Goal: Task Accomplishment & Management: Manage account settings

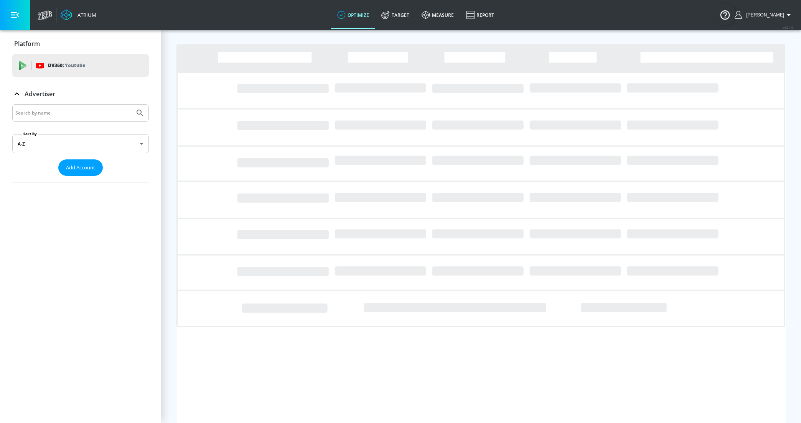
click at [39, 113] on input "Search by name" at bounding box center [73, 113] width 116 height 10
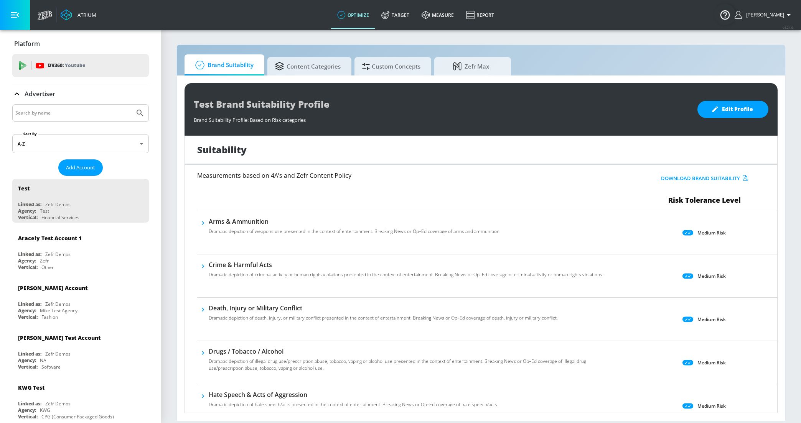
click at [75, 111] on input "Search by name" at bounding box center [73, 113] width 116 height 10
type input "hulu"
click at [132, 105] on button "Submit Search" at bounding box center [140, 113] width 17 height 17
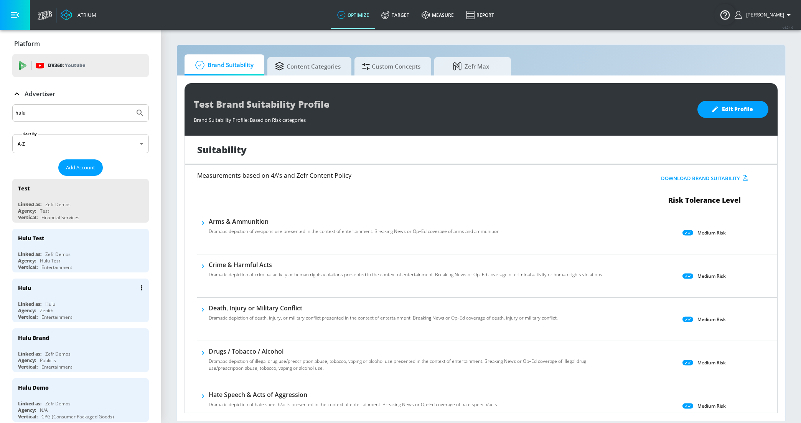
click at [84, 308] on div "Agency: Zenith" at bounding box center [82, 311] width 129 height 7
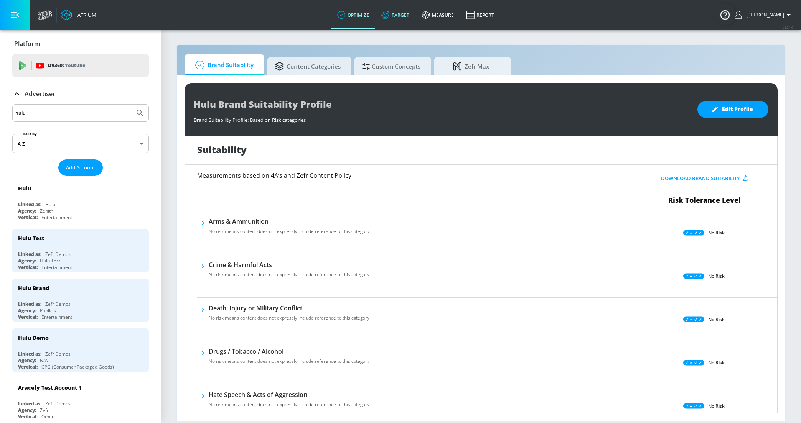
click at [403, 10] on link "Target" at bounding box center [395, 15] width 40 height 28
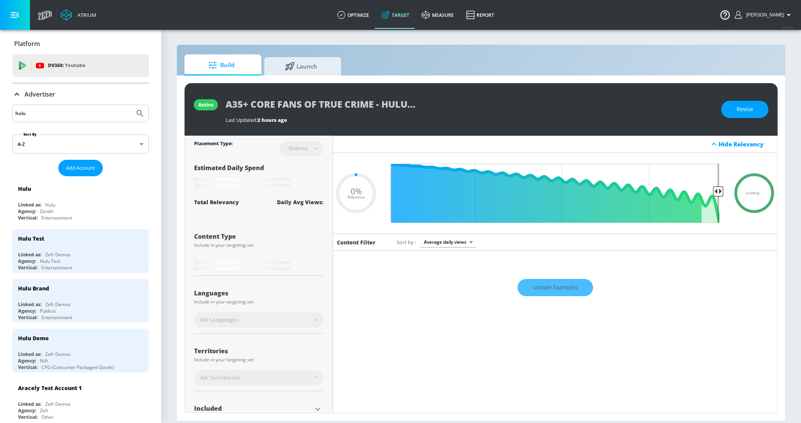
click at [16, 96] on icon at bounding box center [16, 94] width 9 height 9
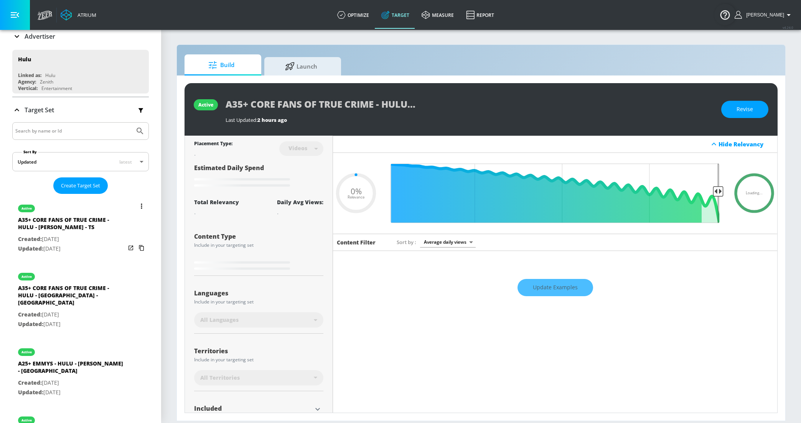
scroll to position [64, 0]
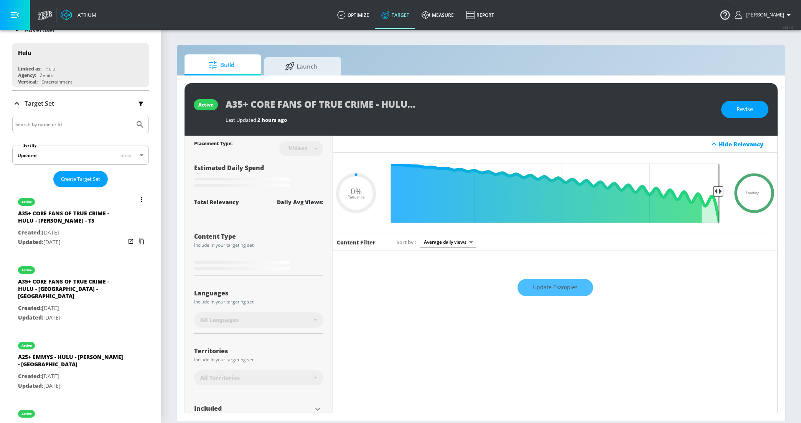
type input "0.6"
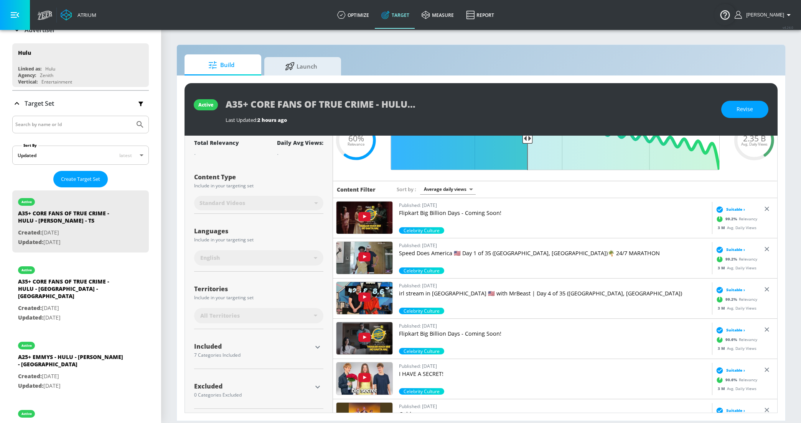
scroll to position [55, 0]
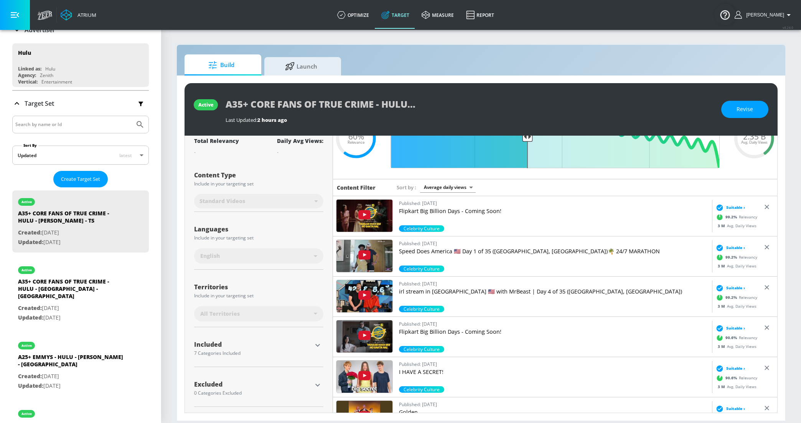
click at [319, 347] on icon "button" at bounding box center [317, 345] width 9 height 9
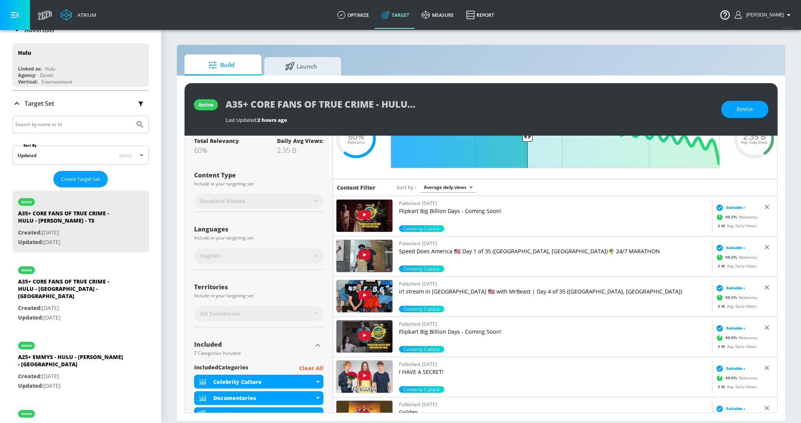
scroll to position [197, 0]
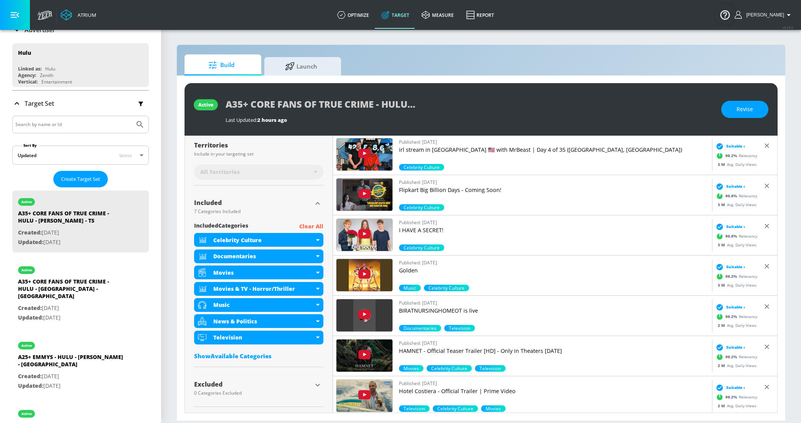
click at [262, 357] on div "Show Available Categories" at bounding box center [258, 356] width 129 height 8
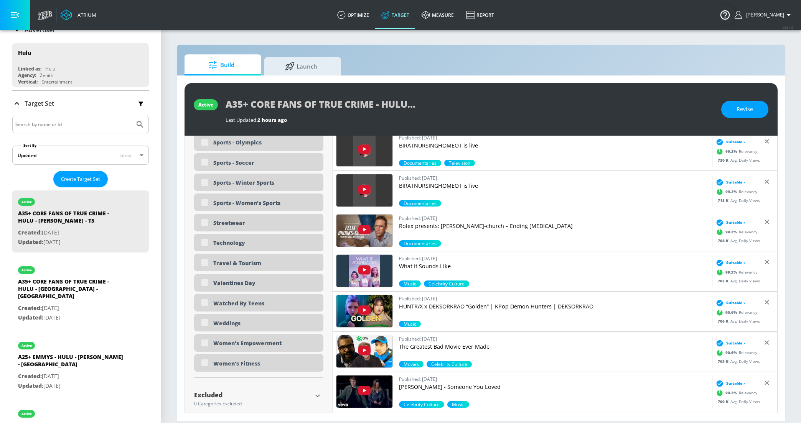
scroll to position [2255, 0]
click at [91, 293] on div "A35+ CORE FANS OF TRUE CRIME - HULU - [GEOGRAPHIC_DATA] - [GEOGRAPHIC_DATA]" at bounding box center [71, 291] width 107 height 26
type input "A35+ CORE FANS OF TRUE CRIME - HULU - [GEOGRAPHIC_DATA] - [GEOGRAPHIC_DATA]"
type input "channels"
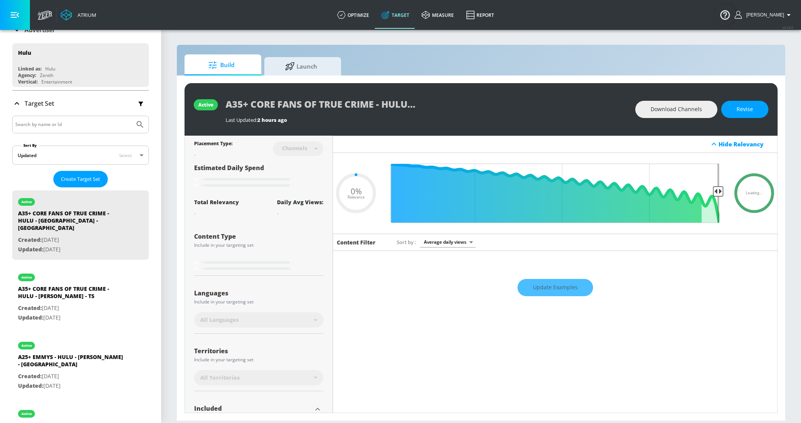
type input "0.6"
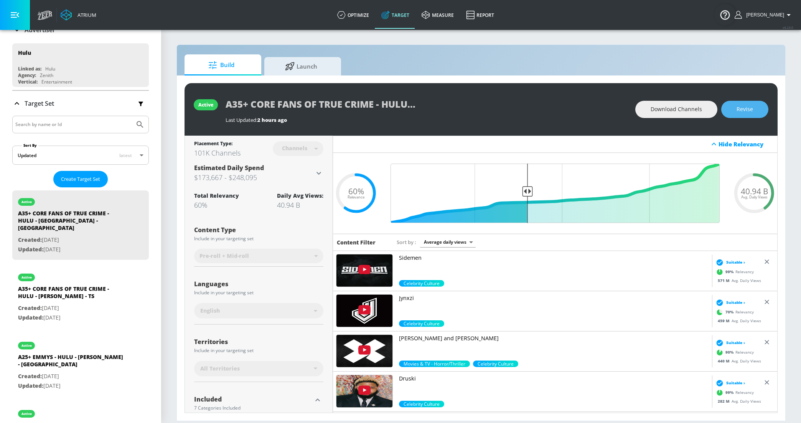
click at [732, 108] on button "Revise" at bounding box center [744, 109] width 47 height 17
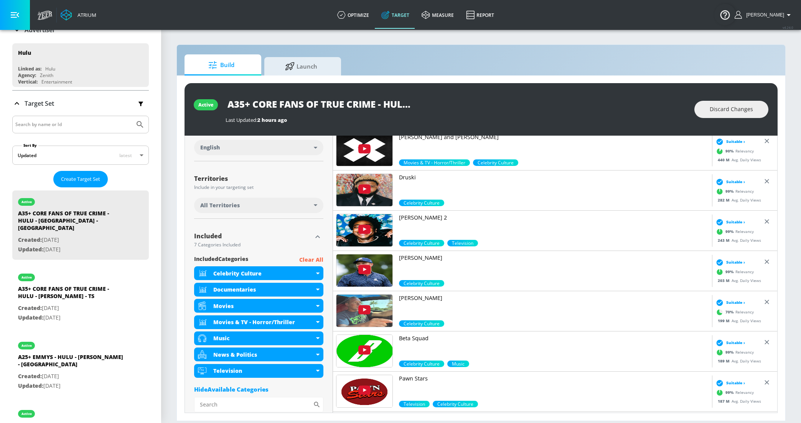
scroll to position [86, 0]
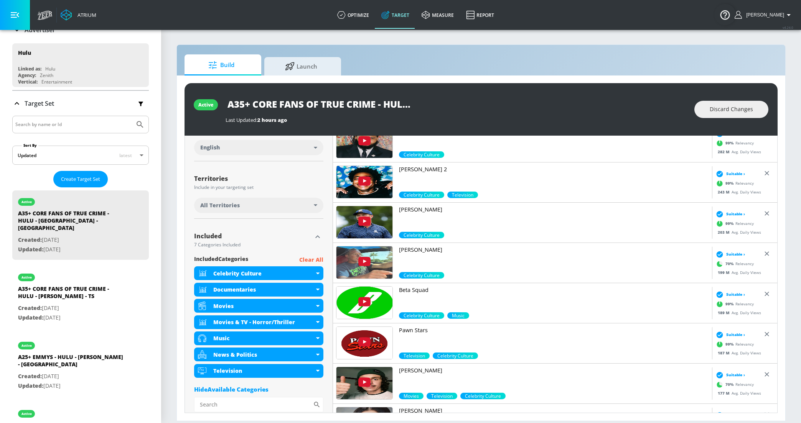
click at [306, 260] on p "Clear All" at bounding box center [311, 260] width 24 height 10
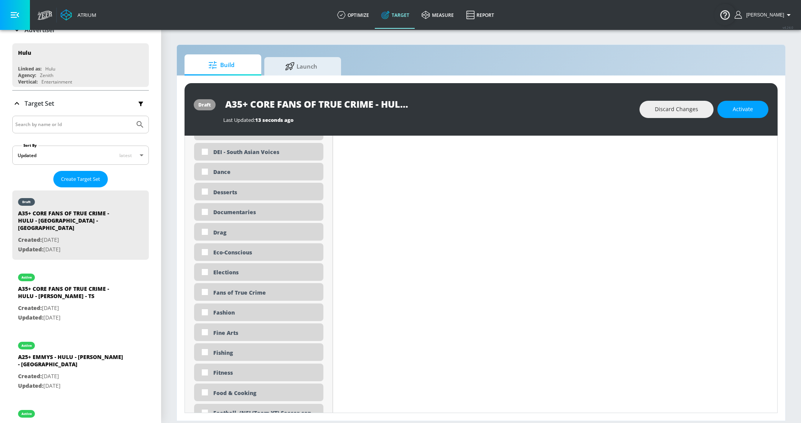
scroll to position [859, 0]
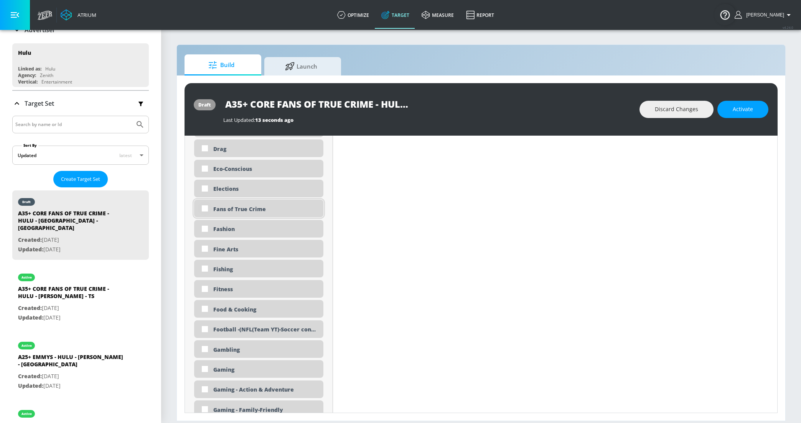
click at [203, 209] on input "checkbox" at bounding box center [205, 209] width 14 height 14
checkbox input "true"
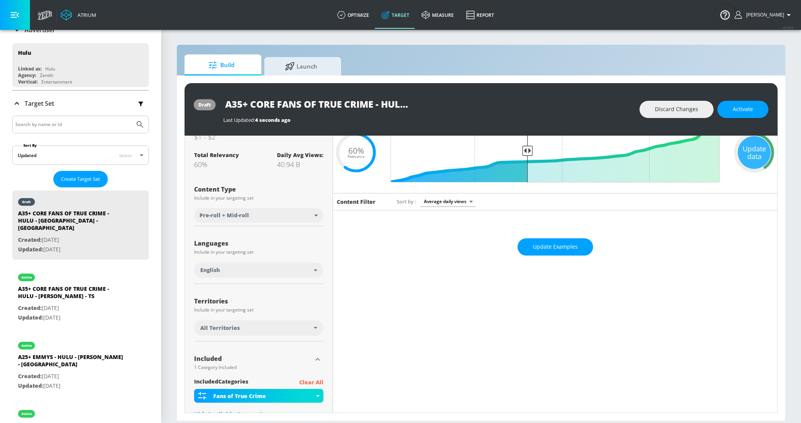
scroll to position [0, 0]
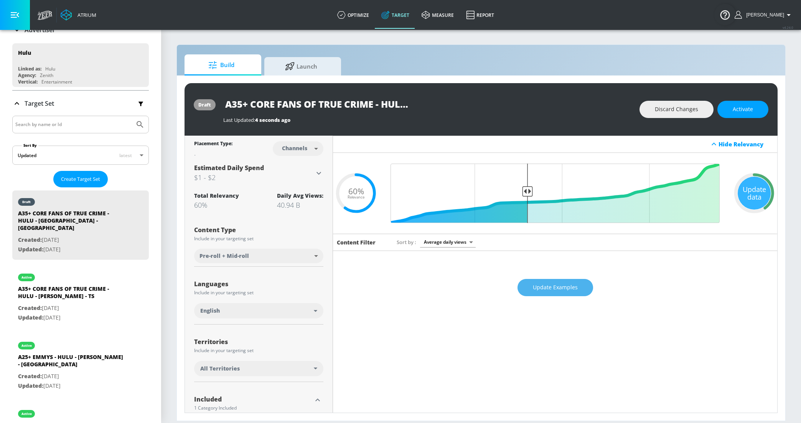
click at [551, 286] on span "Update Examples" at bounding box center [555, 288] width 45 height 10
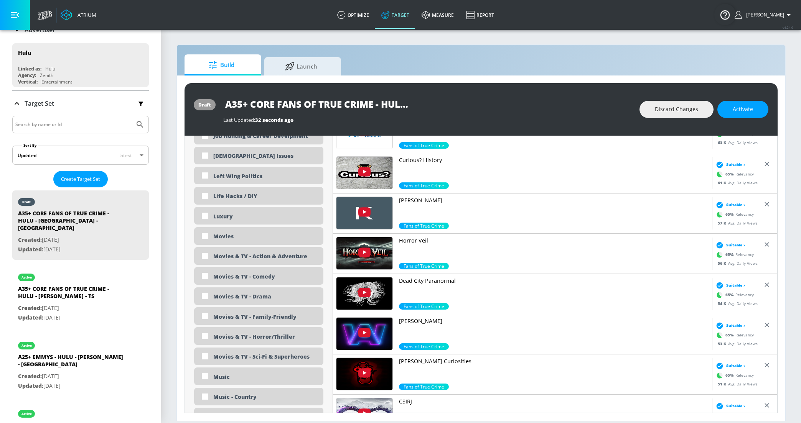
scroll to position [1469, 0]
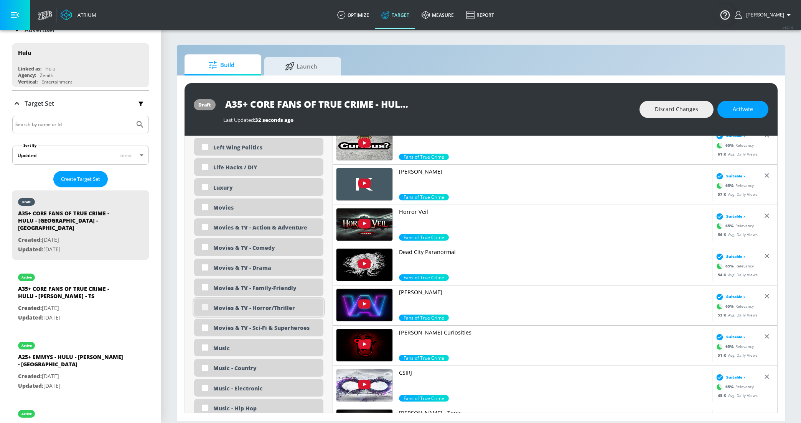
click at [205, 307] on input "checkbox" at bounding box center [205, 308] width 14 height 14
checkbox input "true"
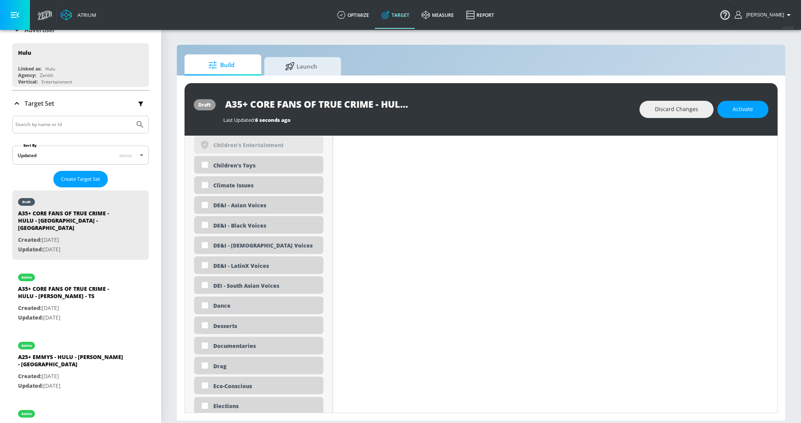
scroll to position [748, 0]
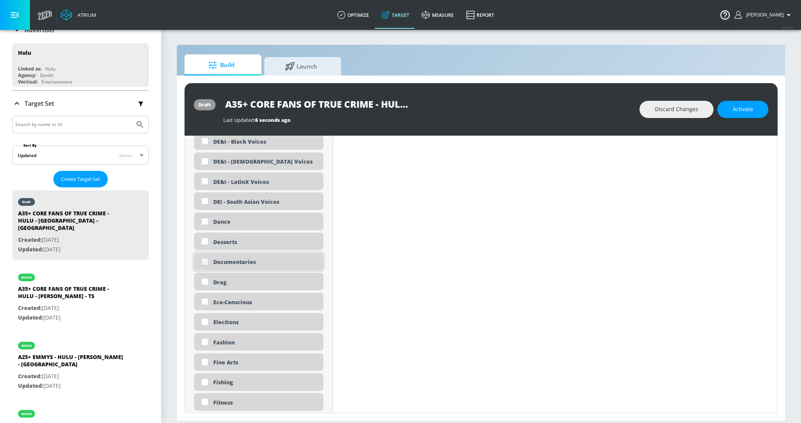
click at [205, 264] on input "checkbox" at bounding box center [205, 262] width 14 height 14
checkbox input "true"
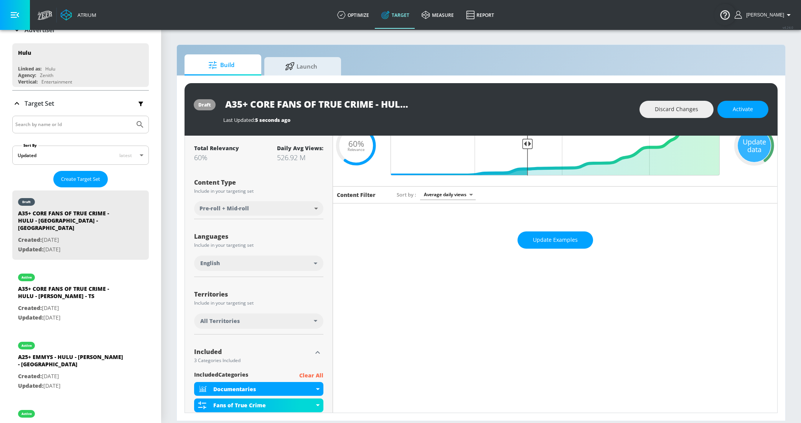
scroll to position [31, 0]
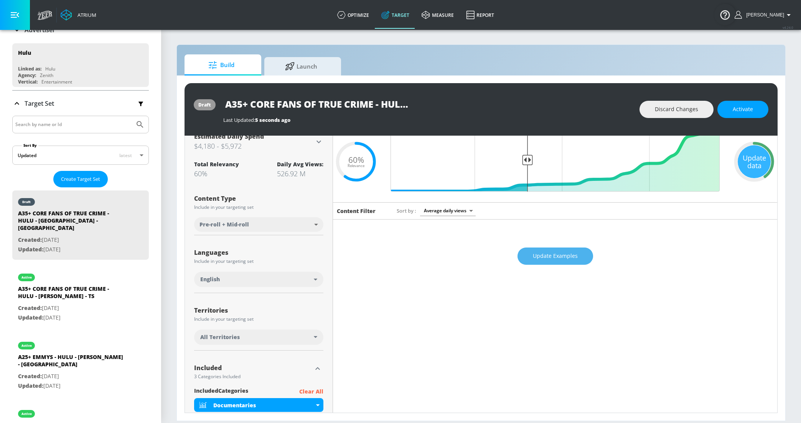
click at [538, 257] on span "Update Examples" at bounding box center [555, 257] width 45 height 10
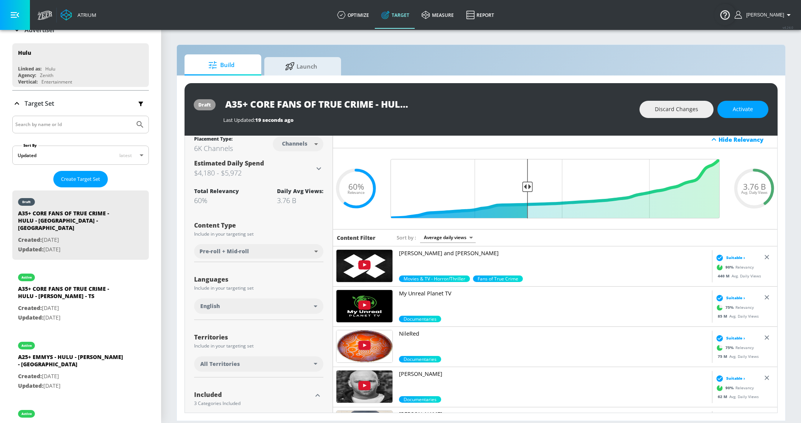
scroll to position [0, 0]
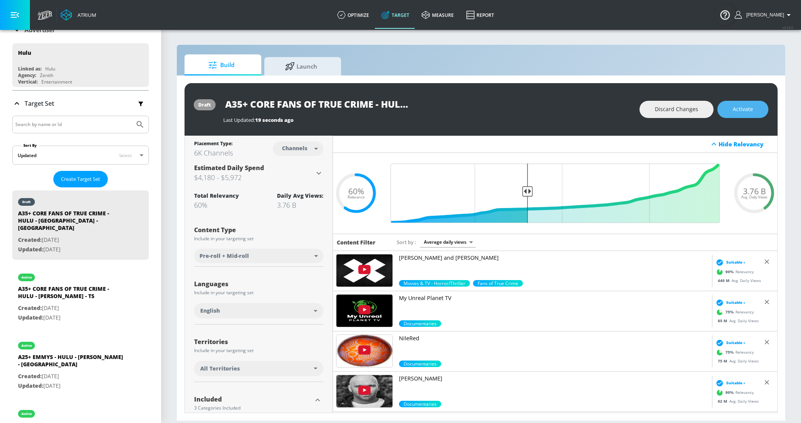
click at [736, 110] on span "Activate" at bounding box center [742, 110] width 20 height 10
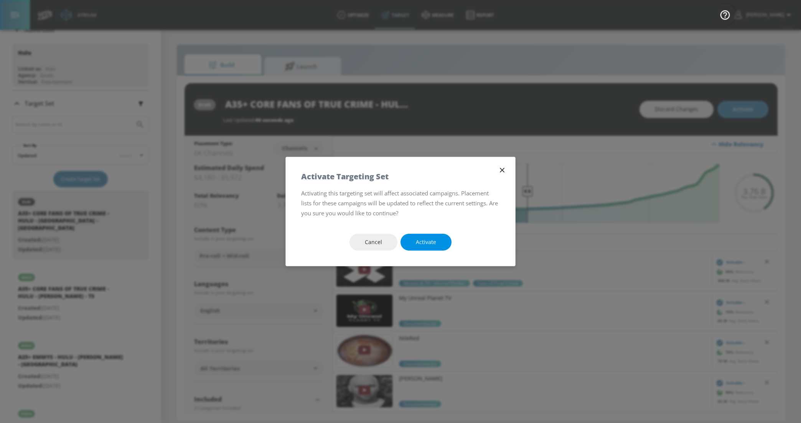
click at [414, 237] on button "Activate" at bounding box center [425, 242] width 51 height 17
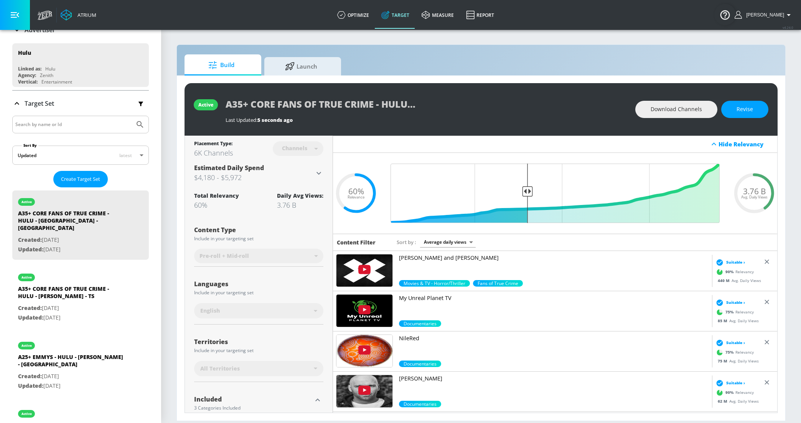
click at [34, 125] on input "Search by name or Id" at bounding box center [73, 125] width 116 height 10
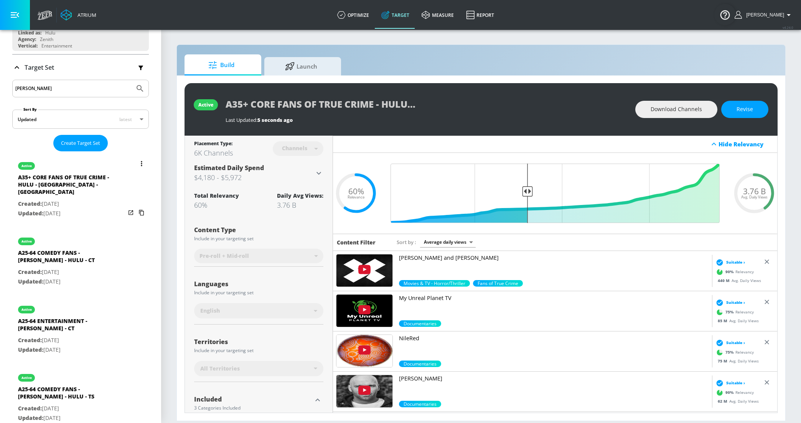
scroll to position [124, 0]
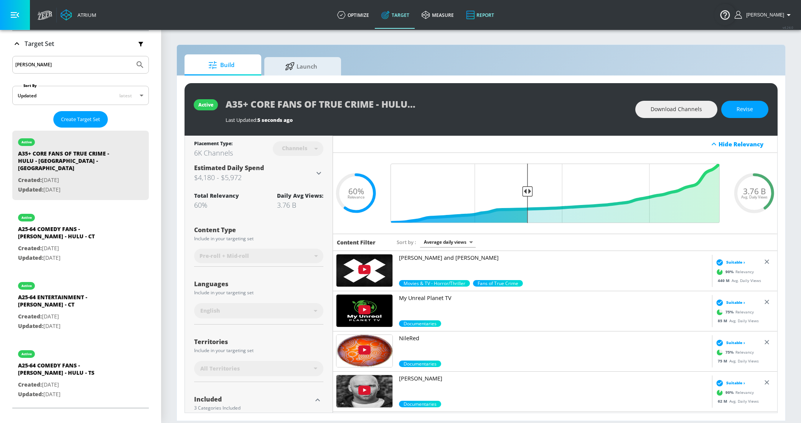
type input "[PERSON_NAME]"
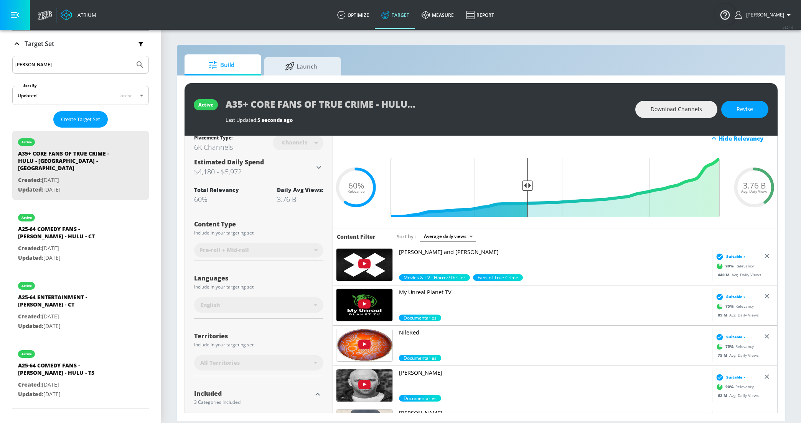
scroll to position [5, 0]
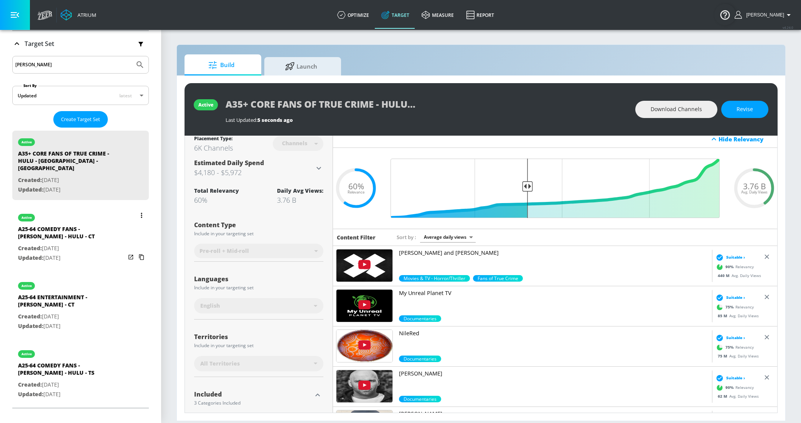
click at [49, 244] on p "Created: [DATE]" at bounding box center [71, 249] width 107 height 10
type input "A25-64 COMEDY FANS - [PERSON_NAME] - HULU - CT"
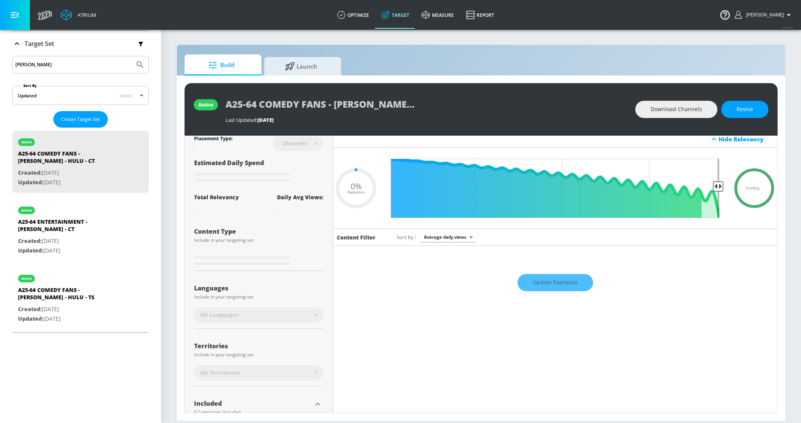
type input "0.35"
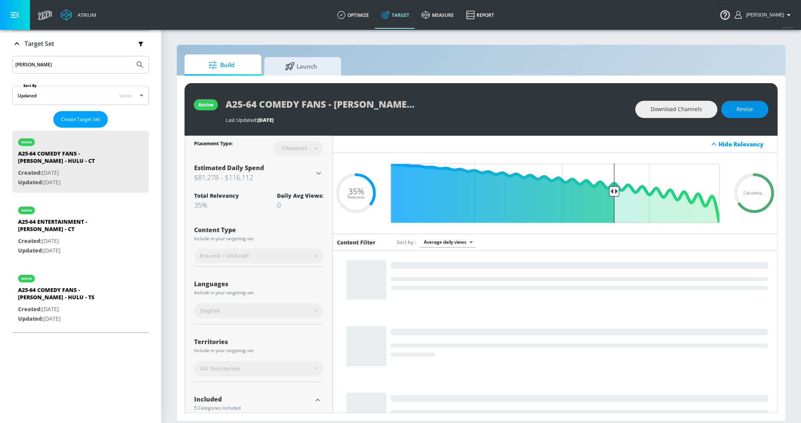
click at [741, 101] on button "Revise" at bounding box center [744, 109] width 47 height 17
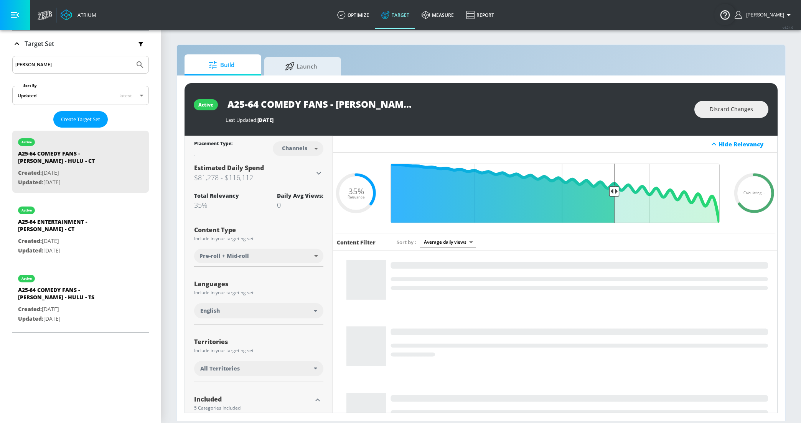
click at [254, 104] on input "A25-64 COMEDY FANS - [PERSON_NAME] - HULU - CT" at bounding box center [321, 103] width 192 height 17
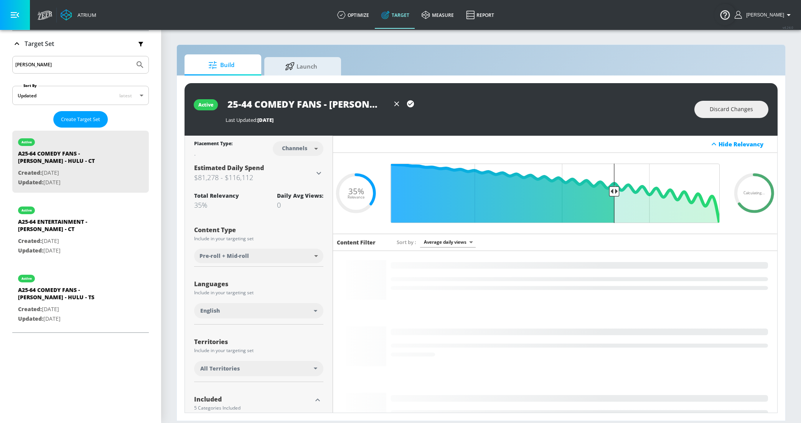
scroll to position [0, 15]
drag, startPoint x: 337, startPoint y: 103, endPoint x: 383, endPoint y: 102, distance: 46.4
click at [383, 102] on input "A25-44 COMEDY FANS - [PERSON_NAME] - HULU - CT" at bounding box center [307, 103] width 164 height 17
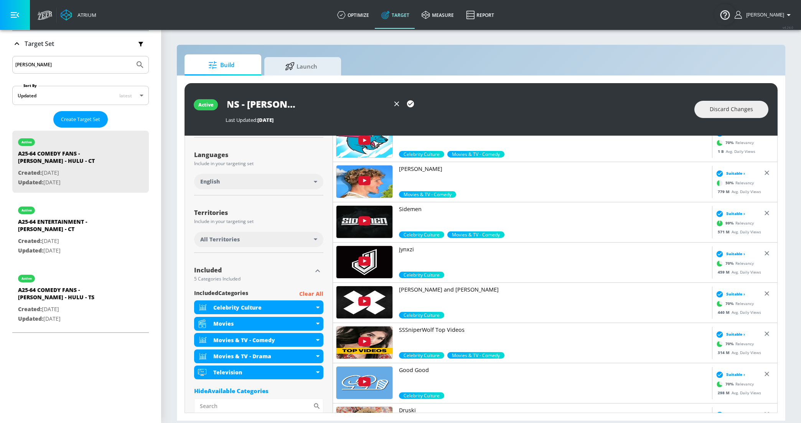
scroll to position [133, 0]
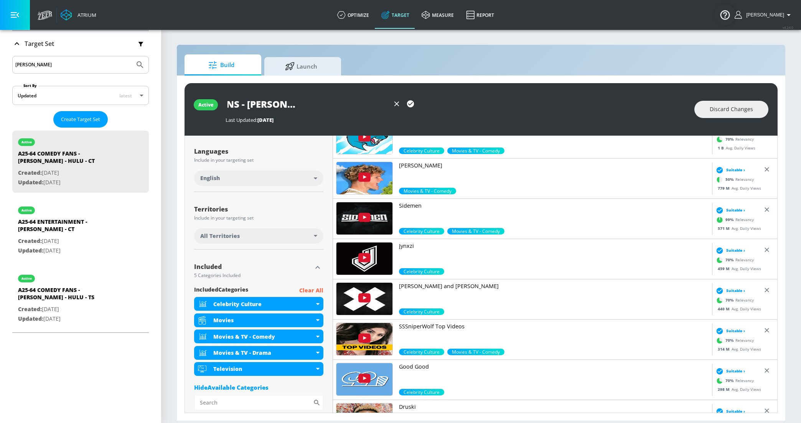
type input "A25-44 COMEDY FANS - [PERSON_NAME] - HULU - [GEOGRAPHIC_DATA]"
click at [308, 351] on div "Movies & TV - Drama" at bounding box center [263, 352] width 101 height 7
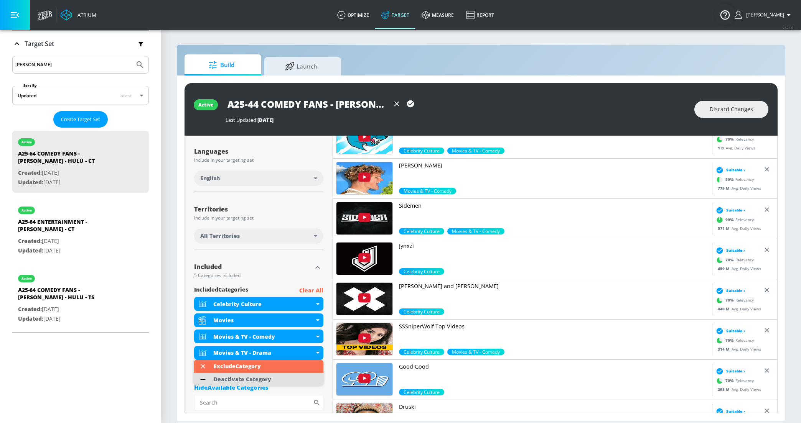
click at [283, 382] on li "Deactivate Category" at bounding box center [259, 379] width 130 height 13
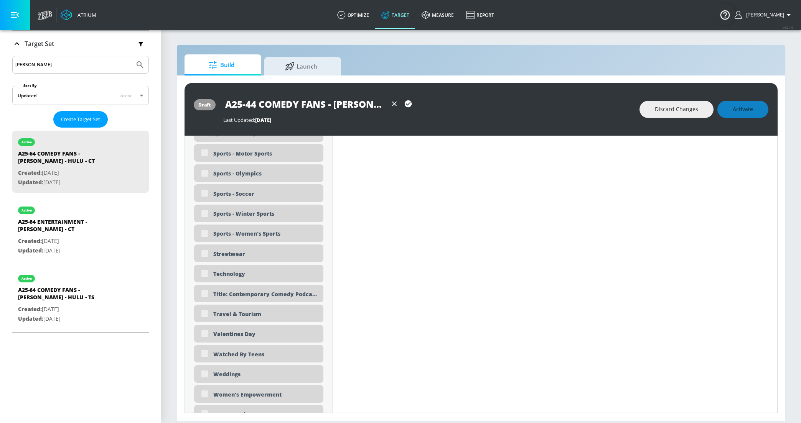
scroll to position [2343, 0]
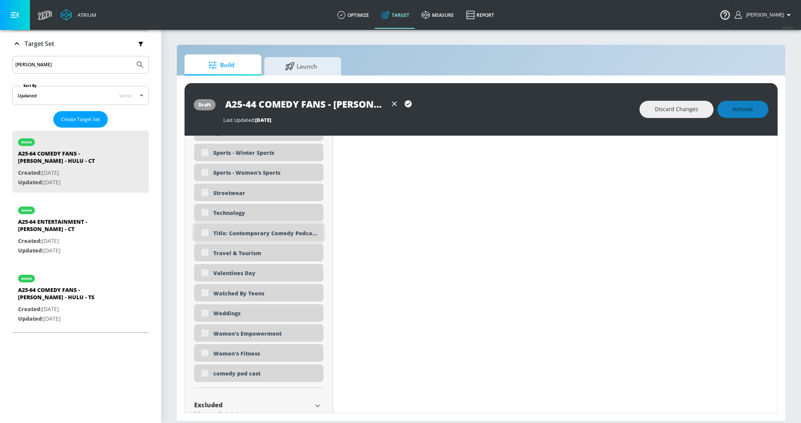
click at [205, 232] on input "checkbox" at bounding box center [205, 233] width 14 height 14
checkbox input "true"
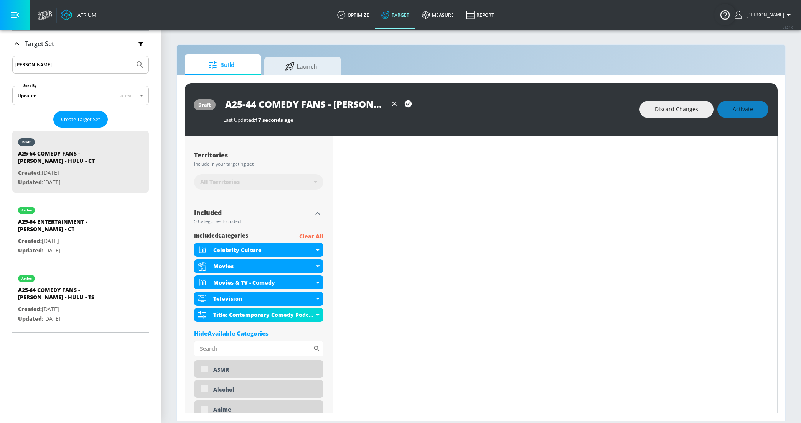
scroll to position [0, 0]
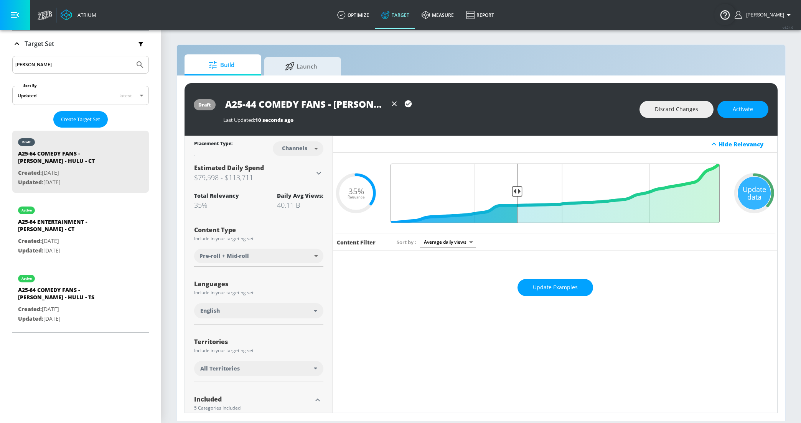
drag, startPoint x: 616, startPoint y: 193, endPoint x: 516, endPoint y: 194, distance: 99.7
type input "0.63"
click at [516, 194] on input "Final Threshold" at bounding box center [555, 193] width 337 height 59
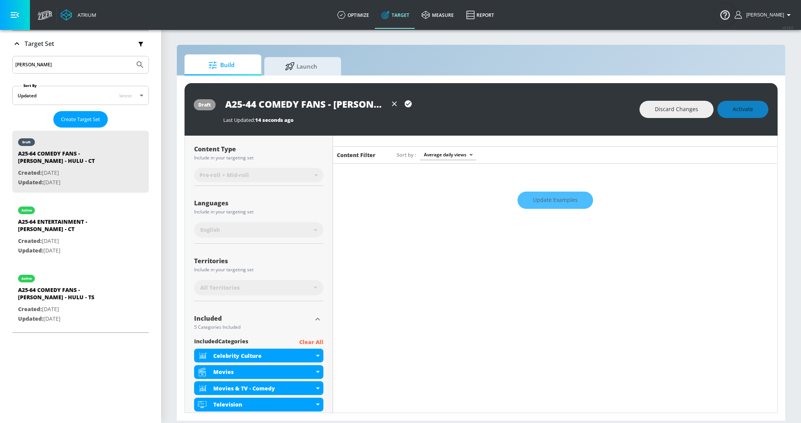
scroll to position [143, 0]
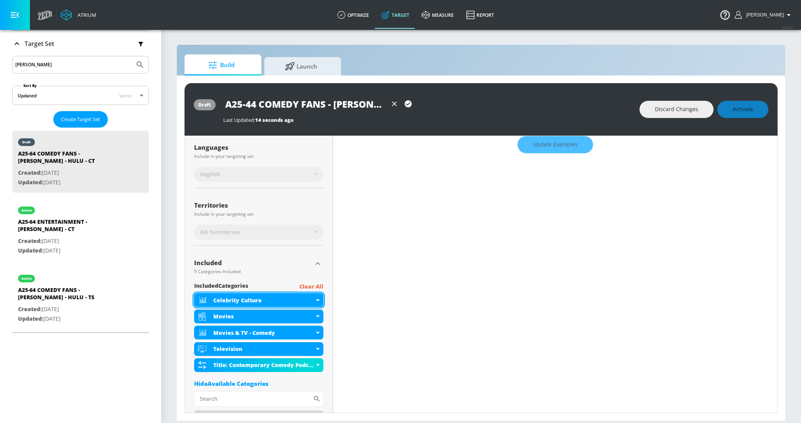
click at [281, 305] on div "Celebrity Culture" at bounding box center [258, 300] width 129 height 14
click at [317, 298] on div "Celebrity Culture" at bounding box center [258, 300] width 129 height 14
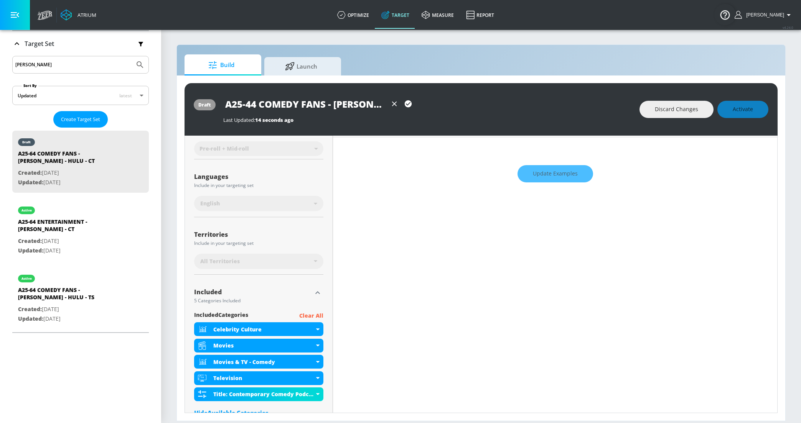
scroll to position [0, 0]
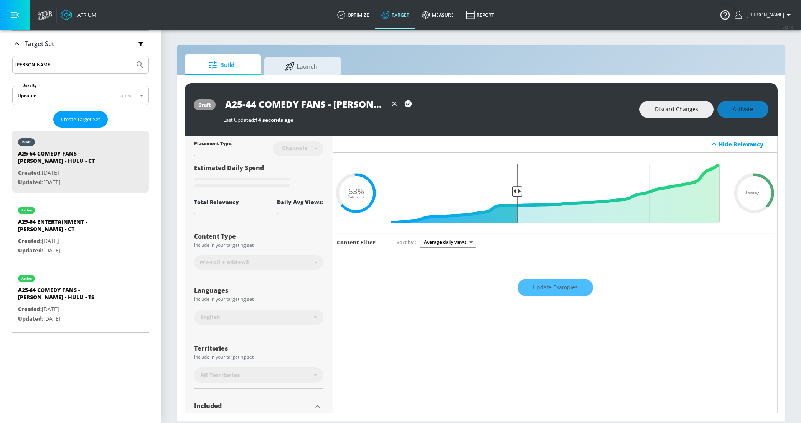
click at [261, 106] on input "A25-44 COMEDY FANS - [PERSON_NAME] - HULU - [GEOGRAPHIC_DATA]" at bounding box center [305, 103] width 164 height 17
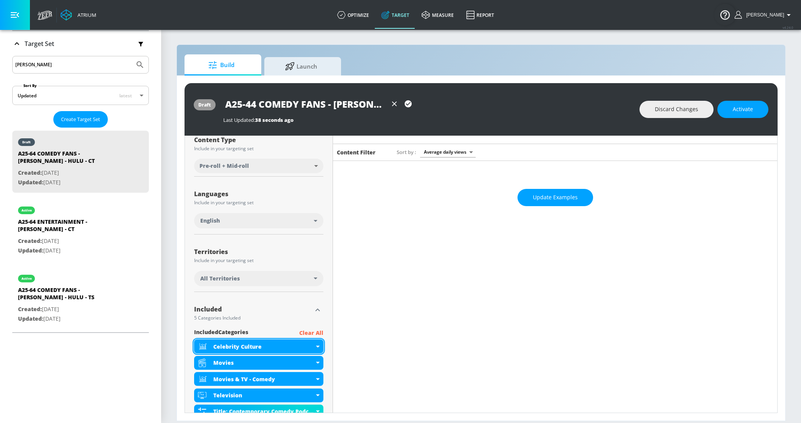
scroll to position [71, 0]
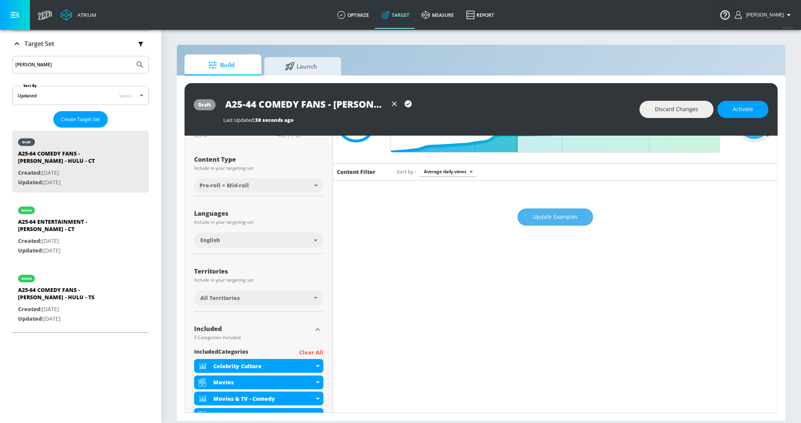
click at [555, 217] on span "Update Examples" at bounding box center [555, 217] width 45 height 10
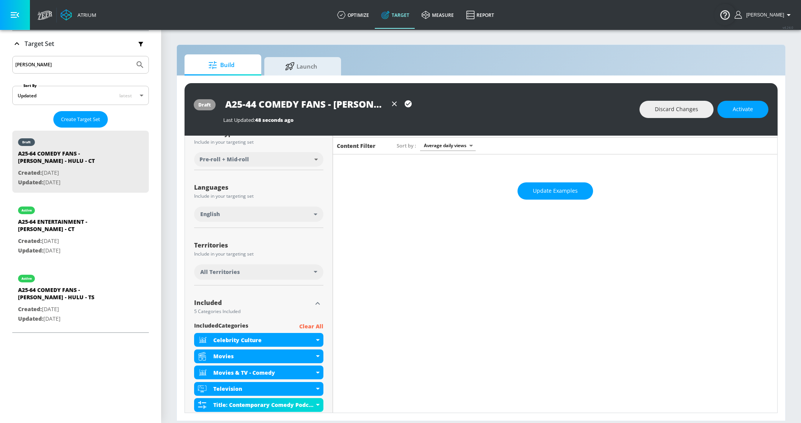
scroll to position [115, 0]
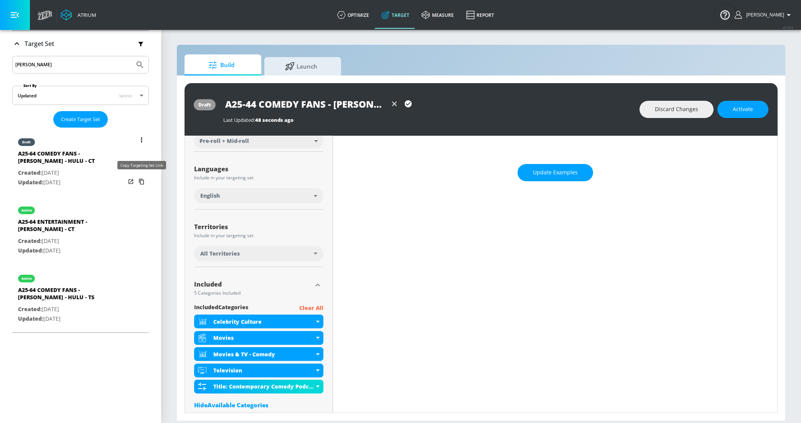
click at [142, 180] on icon "list of Target Set" at bounding box center [141, 182] width 12 height 12
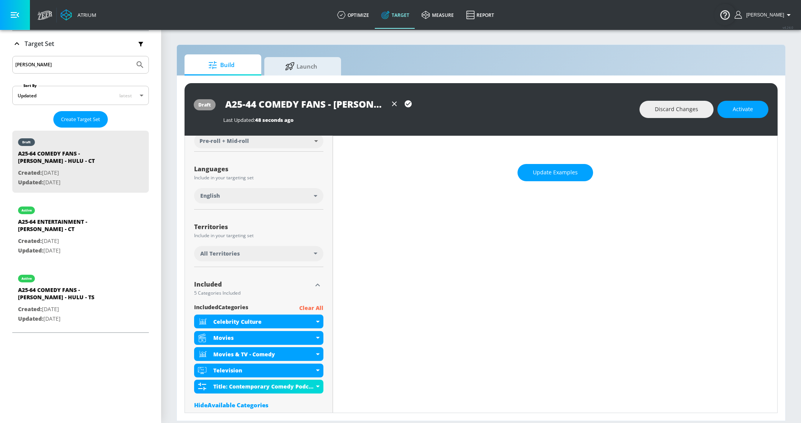
scroll to position [0, 0]
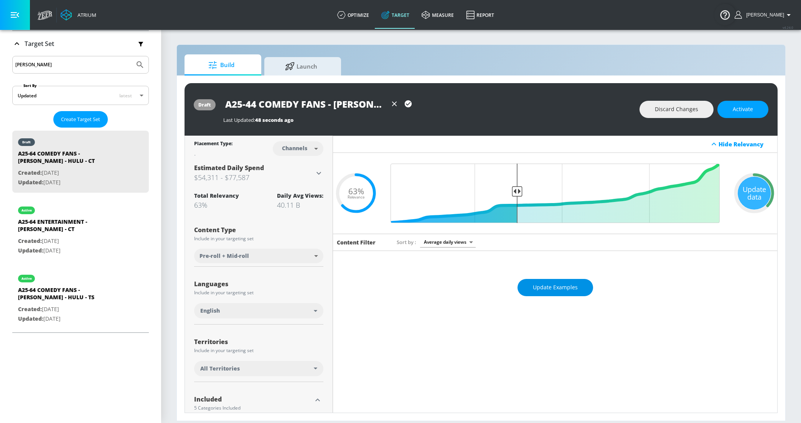
click at [547, 286] on span "Update Examples" at bounding box center [555, 288] width 45 height 10
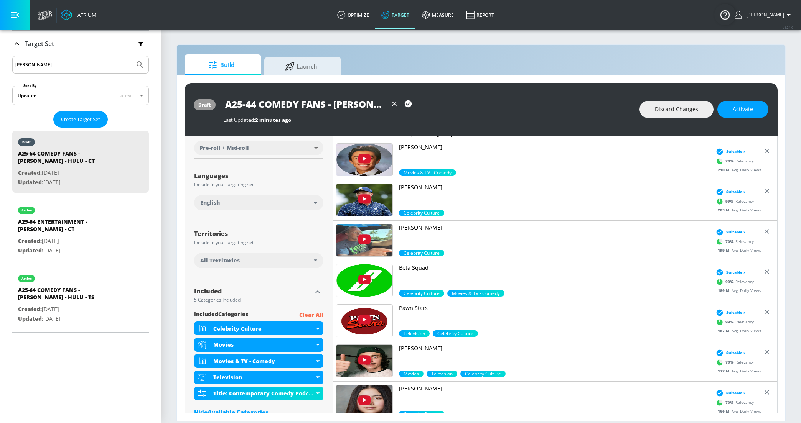
scroll to position [112, 0]
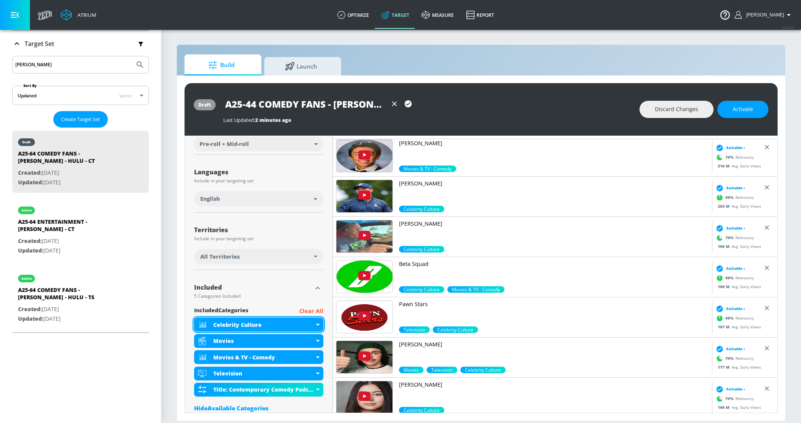
click at [258, 324] on div "Celebrity Culture" at bounding box center [263, 324] width 101 height 7
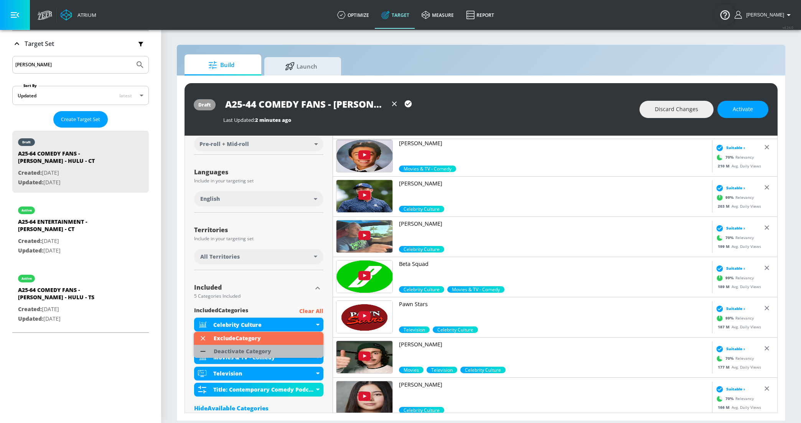
click at [249, 351] on div "Deactivate Category" at bounding box center [243, 351] width 58 height 5
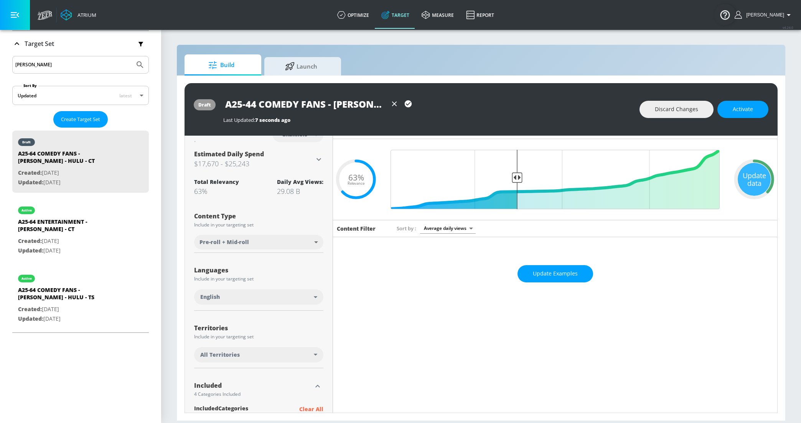
scroll to position [0, 0]
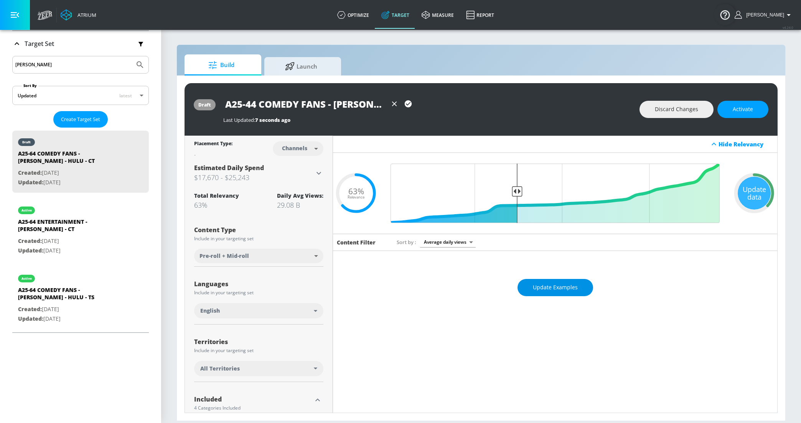
click at [520, 288] on button "Update Examples" at bounding box center [555, 287] width 76 height 17
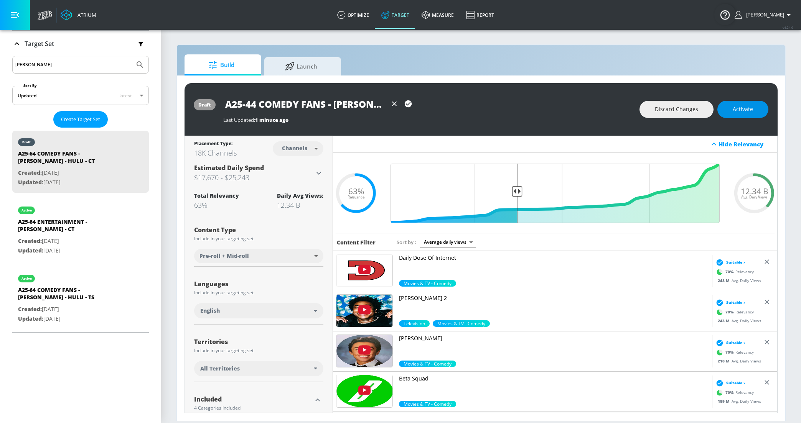
click at [734, 108] on span "Activate" at bounding box center [742, 110] width 20 height 10
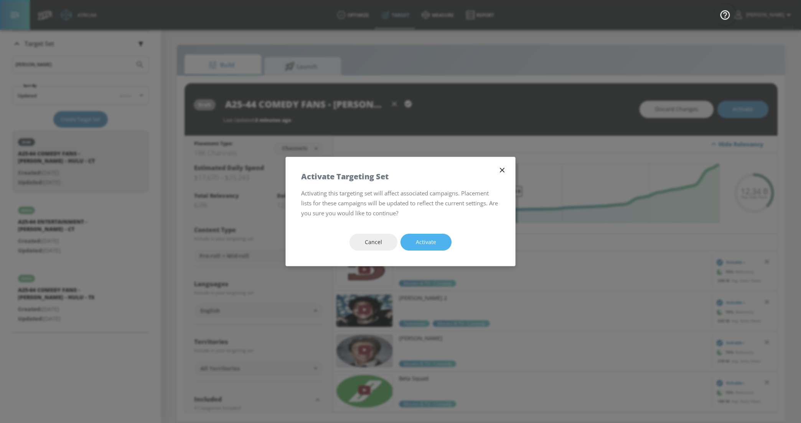
click at [432, 243] on span "Activate" at bounding box center [426, 243] width 20 height 10
type input "A25-64 COMEDY FANS - [PERSON_NAME] - HULU - CT"
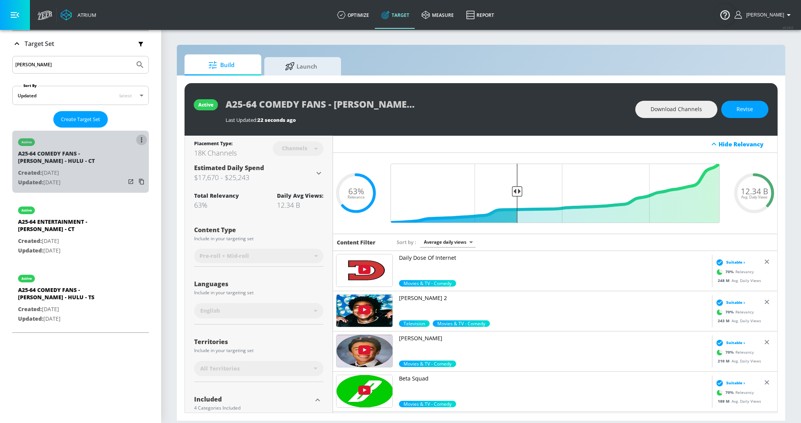
click at [144, 138] on button "list of Target Set" at bounding box center [141, 140] width 11 height 11
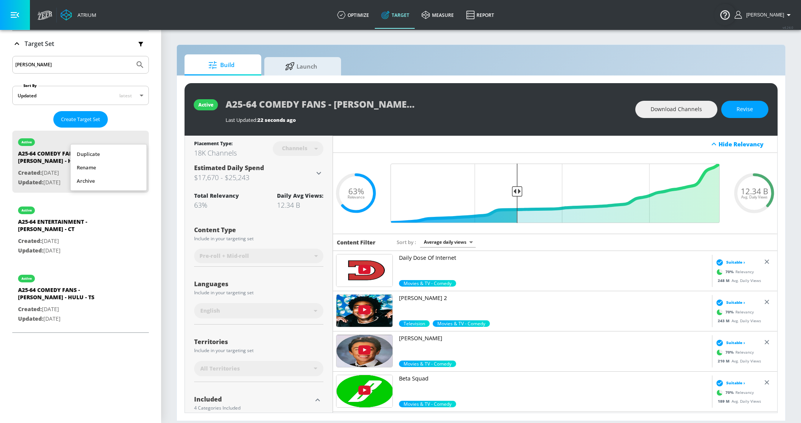
click at [102, 173] on li "Rename" at bounding box center [109, 167] width 76 height 13
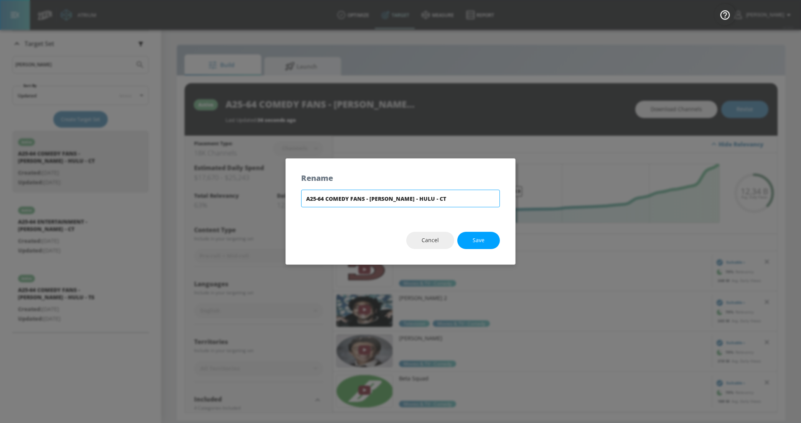
click at [324, 194] on input "A25-64 COMEDY FANS - [PERSON_NAME] - HULU - CT" at bounding box center [400, 199] width 199 height 18
click at [385, 202] on input "A25-44 CORE COMEDY FANS - [PERSON_NAME] - TS" at bounding box center [400, 199] width 199 height 18
click at [384, 199] on input "A25-44 CORE COMEDY FANS - [PERSON_NAME] - [GEOGRAPHIC_DATA]" at bounding box center [400, 199] width 199 height 18
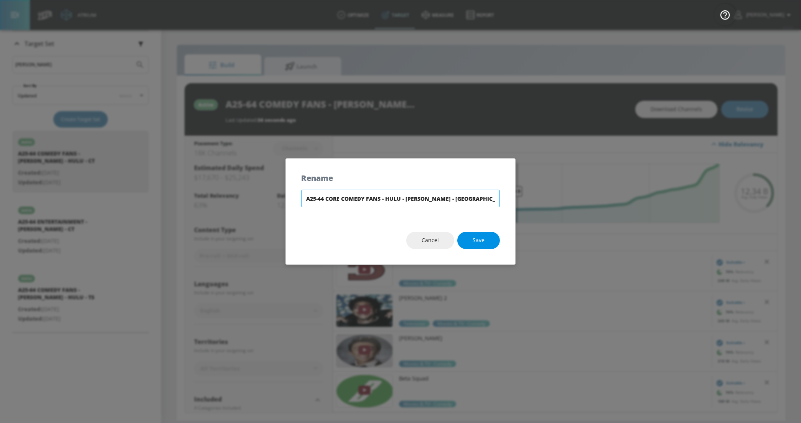
type input "A25-44 CORE COMEDY FANS - HULU - [PERSON_NAME] - [GEOGRAPHIC_DATA]"
click at [479, 236] on span "Save" at bounding box center [478, 241] width 12 height 10
type input "A25-44 CORE COMEDY FANS - HULU - [PERSON_NAME] - [GEOGRAPHIC_DATA]"
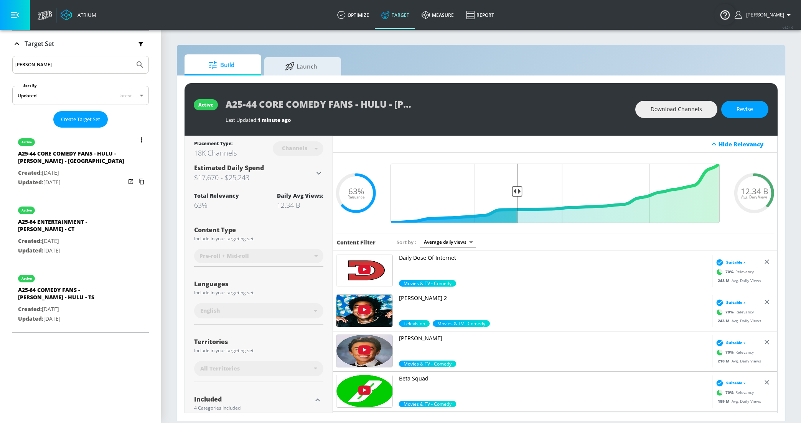
click at [140, 140] on button "list of Target Set" at bounding box center [141, 140] width 11 height 11
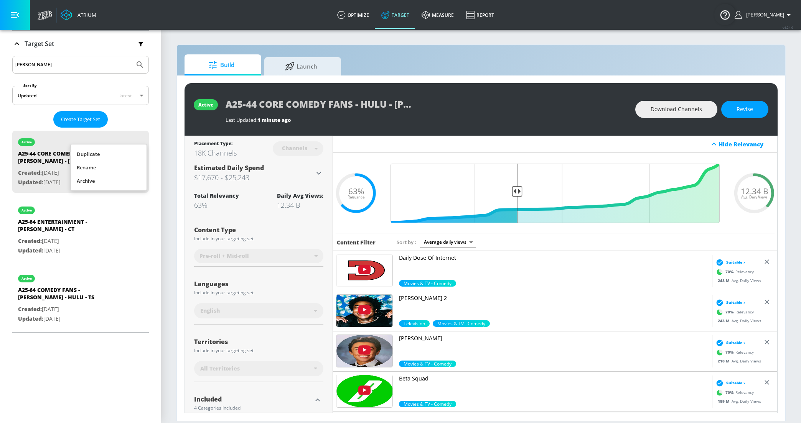
click at [115, 159] on li "Duplicate" at bounding box center [109, 154] width 76 height 13
click at [38, 44] on p "Target Set" at bounding box center [40, 44] width 30 height 8
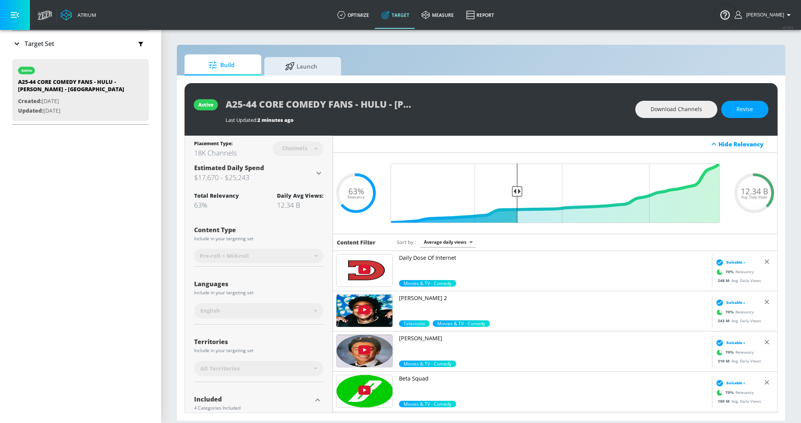
click at [38, 44] on p "Target Set" at bounding box center [40, 44] width 30 height 8
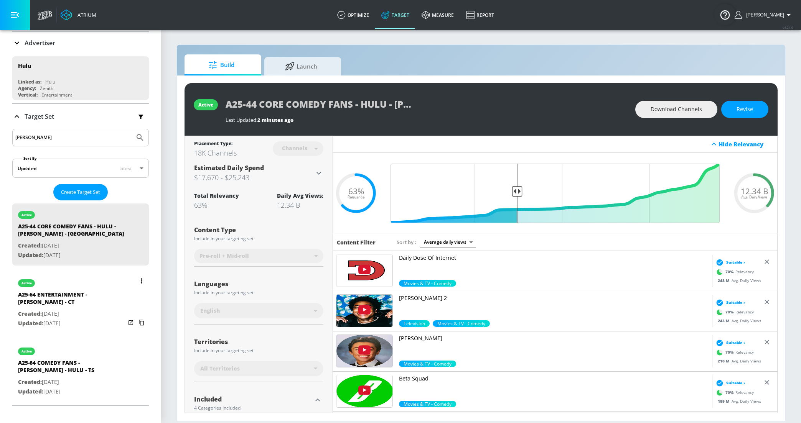
scroll to position [62, 0]
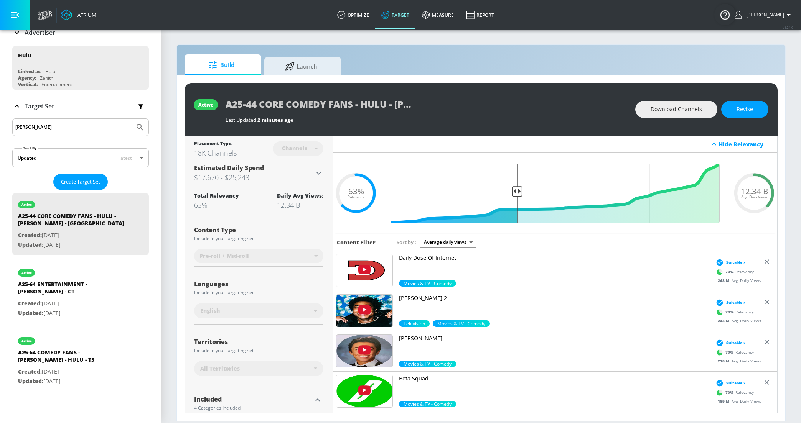
click at [49, 125] on input "[PERSON_NAME]" at bounding box center [73, 127] width 116 height 10
click at [69, 285] on div "A25-44 CORE COMEDY FANS - HULU - [PERSON_NAME] - CT Duplicate" at bounding box center [71, 290] width 107 height 18
type input "A25-44 CORE COMEDY FANS - HULU - [PERSON_NAME] - CT Duplicate"
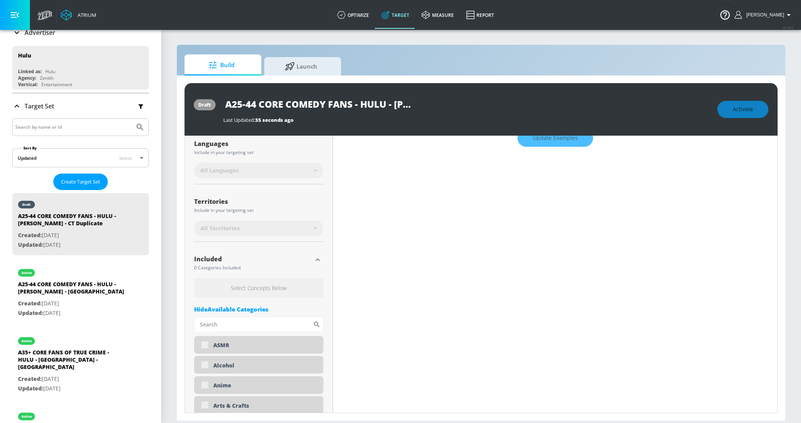
scroll to position [154, 0]
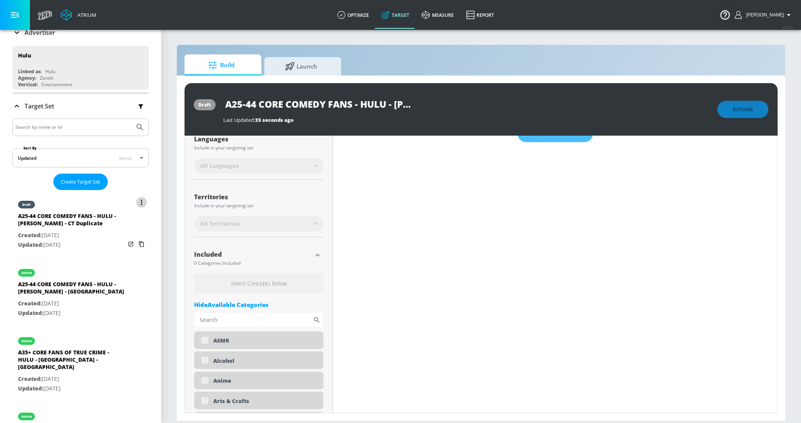
click at [140, 200] on button "list of Target Set" at bounding box center [141, 202] width 11 height 11
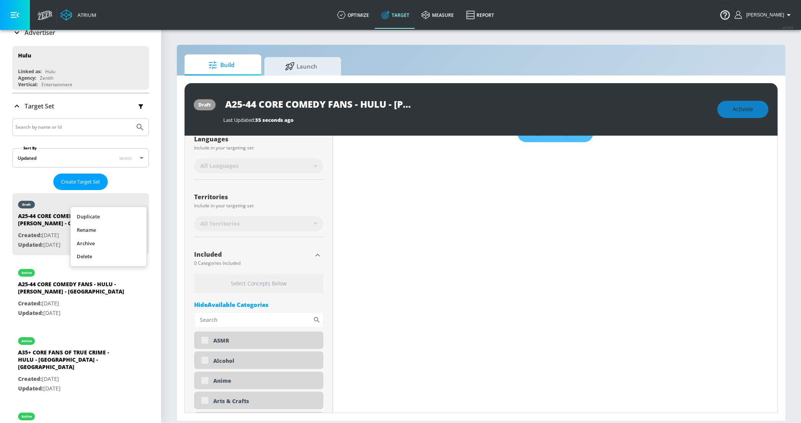
click at [101, 234] on li "Rename" at bounding box center [109, 230] width 76 height 13
type input "0.05"
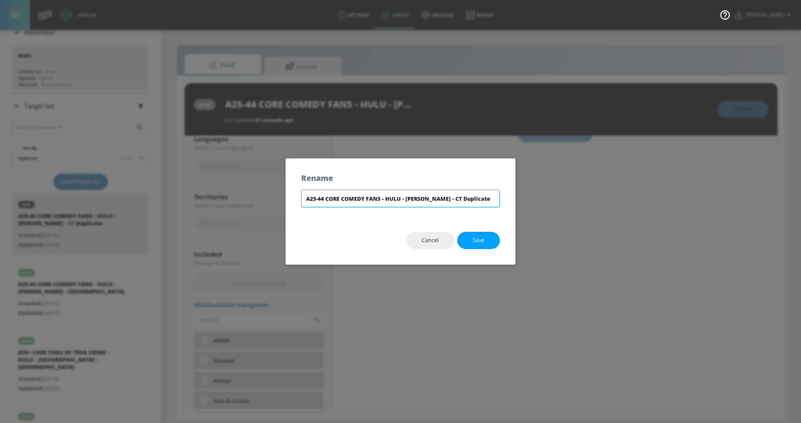
drag, startPoint x: 462, startPoint y: 202, endPoint x: 558, endPoint y: 199, distance: 96.3
click at [558, 199] on div "Rename A25-44 CORE COMEDY FANS - HULU - [PERSON_NAME] - CT Duplicate Cancel Save" at bounding box center [400, 211] width 801 height 423
type input "A25-44 CORE COMEDY FANS - HULU - [PERSON_NAME] - TS"
click at [472, 236] on span "Save" at bounding box center [478, 241] width 12 height 10
type input "A25-44 CORE COMEDY FANS - HULU - [PERSON_NAME] - TS"
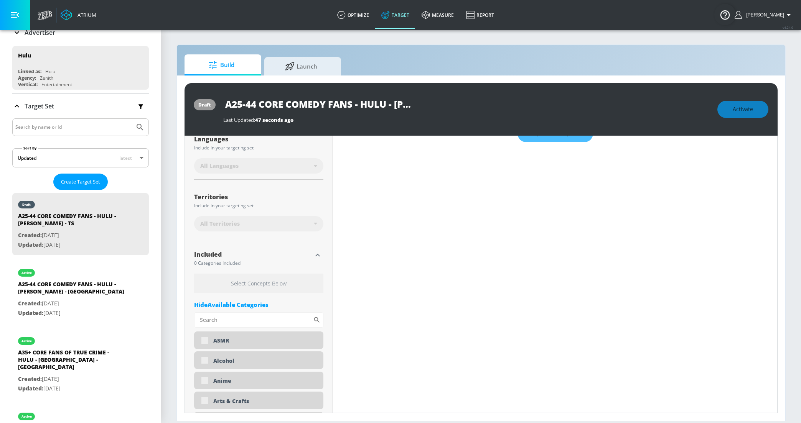
type input "0.05"
type input "A25-44 CORE COMEDY FANS - HULU - [PERSON_NAME] - CT Duplicate"
type input "0.63"
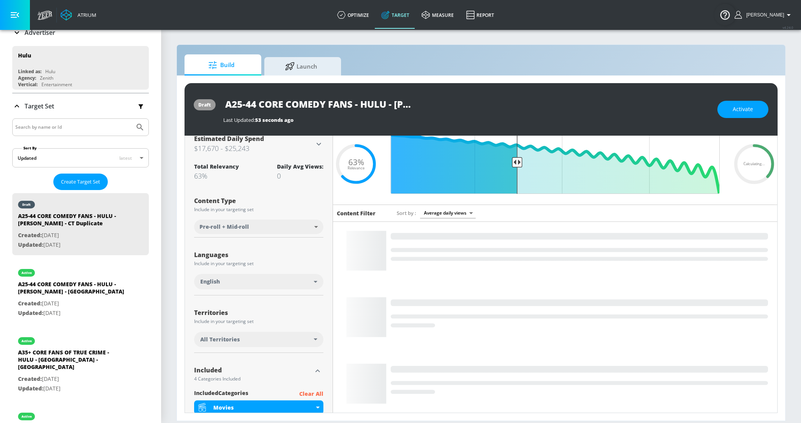
scroll to position [0, 0]
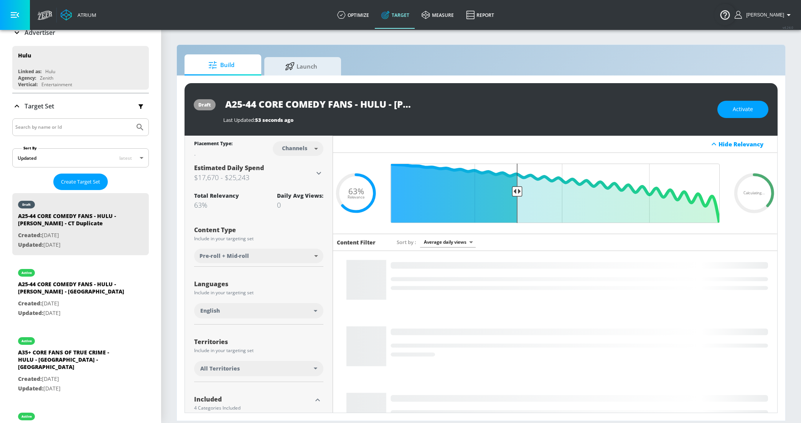
click at [302, 148] on body "Atrium optimize Target measure Report optimize Target measure Report v 4.24.0 […" at bounding box center [400, 211] width 801 height 423
click at [293, 178] on div "Videos" at bounding box center [295, 178] width 22 height 8
type input "videos"
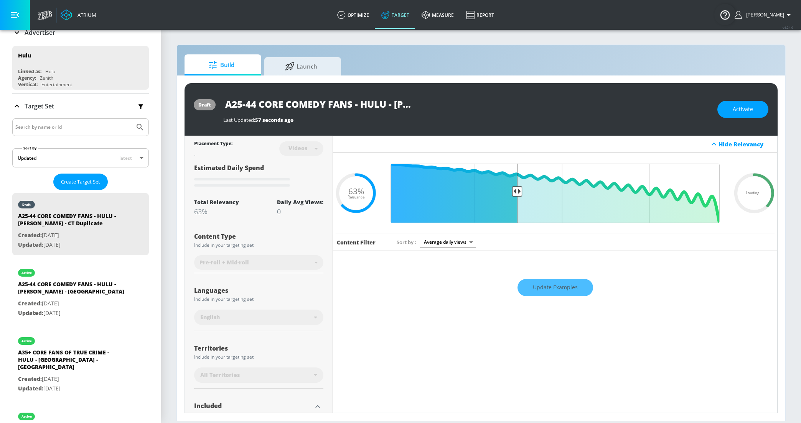
click at [253, 104] on input "A25-44 CORE COMEDY FANS - HULU - [PERSON_NAME] - CT Duplicate" at bounding box center [319, 103] width 192 height 17
click at [390, 101] on input "A25-44 CORE COMEDY FANS - HULU - [PERSON_NAME] - CT Duplicate" at bounding box center [319, 103] width 192 height 17
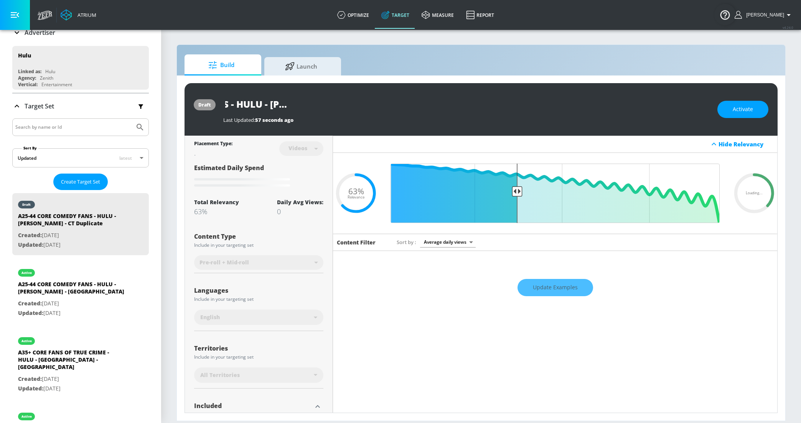
drag, startPoint x: 362, startPoint y: 104, endPoint x: 514, endPoint y: 102, distance: 151.1
click at [514, 102] on div "A25-44 CORE COMEDY FANS - HULU - [PERSON_NAME] - CT Duplicate" at bounding box center [466, 103] width 486 height 17
click at [342, 107] on input "A25-44 CORE COMEDY FANS - HULU - [PERSON_NAME] - CT Duplicate" at bounding box center [319, 103] width 192 height 17
drag, startPoint x: 353, startPoint y: 105, endPoint x: 484, endPoint y: 104, distance: 130.4
click at [484, 104] on div "A25-44 CORE COMEDY FANS - HULU - [PERSON_NAME] - CT Duplicate" at bounding box center [466, 103] width 486 height 17
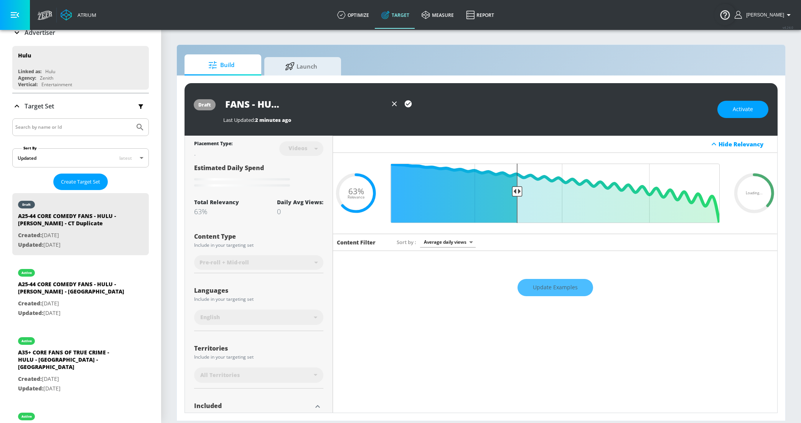
scroll to position [0, 115]
type input "A25-44 CORE COMEDY FANS - HULU - [PERSON_NAME] - TS"
click at [407, 103] on icon "button" at bounding box center [408, 103] width 7 height 7
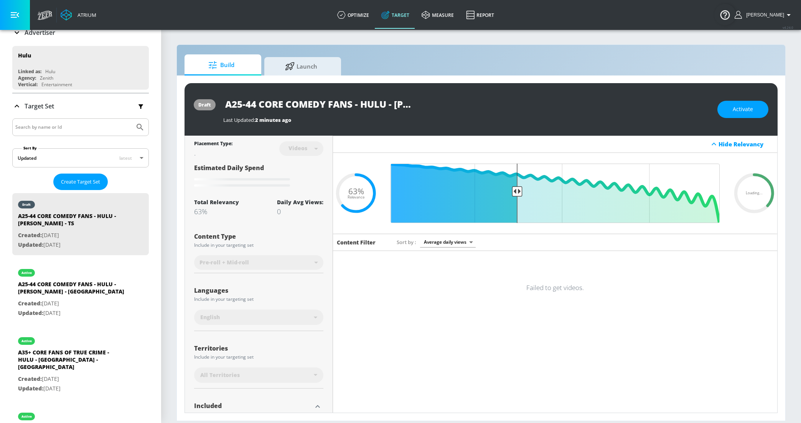
click at [314, 105] on input "A25-44 CORE COMEDY FANS - HULU - [PERSON_NAME] - TS" at bounding box center [319, 103] width 192 height 17
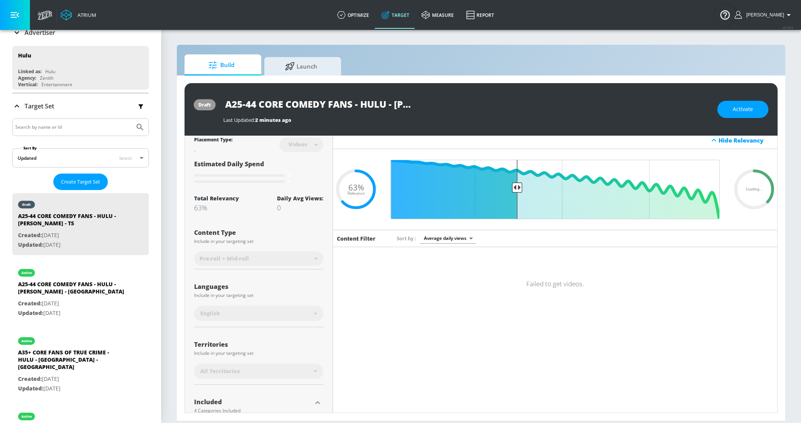
scroll to position [0, 87]
drag, startPoint x: 341, startPoint y: 104, endPoint x: 498, endPoint y: 104, distance: 156.5
click at [498, 104] on div "A25-44 CORE COMEDY FANS - HULU - [PERSON_NAME] - TS" at bounding box center [466, 103] width 486 height 17
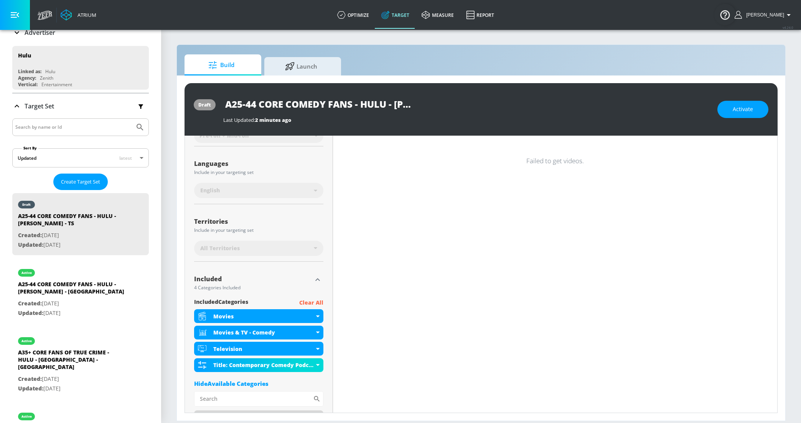
scroll to position [139, 0]
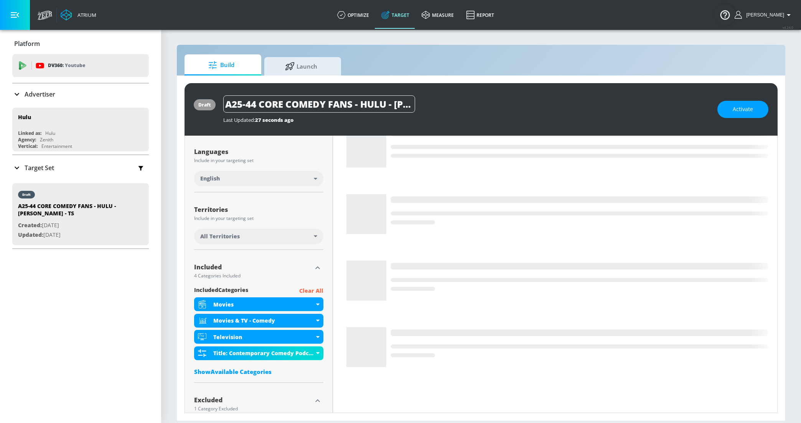
scroll to position [211, 0]
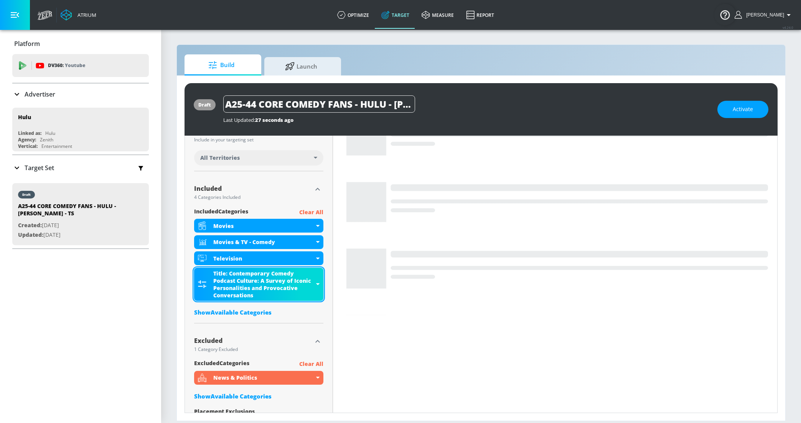
click at [310, 277] on div "Title: Contemporary Comedy Podcast Culture: A Survey of Iconic Personalities an…" at bounding box center [263, 284] width 101 height 29
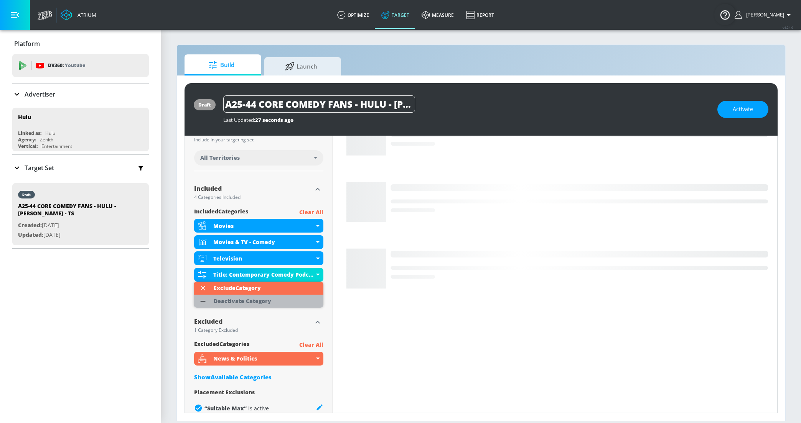
click at [279, 299] on li "Deactivate Category" at bounding box center [259, 301] width 130 height 13
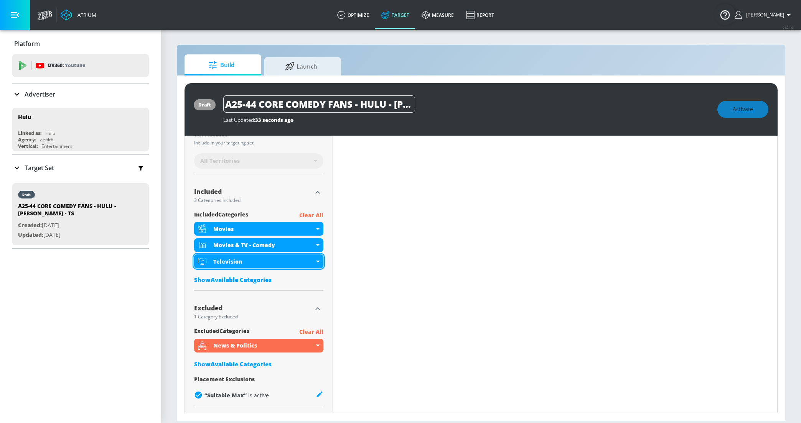
scroll to position [214, 0]
click at [227, 278] on div "Show Available Categories" at bounding box center [258, 281] width 129 height 8
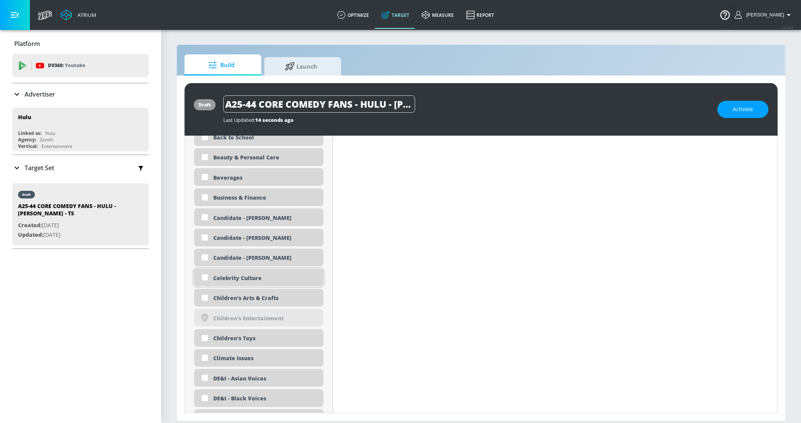
scroll to position [500, 0]
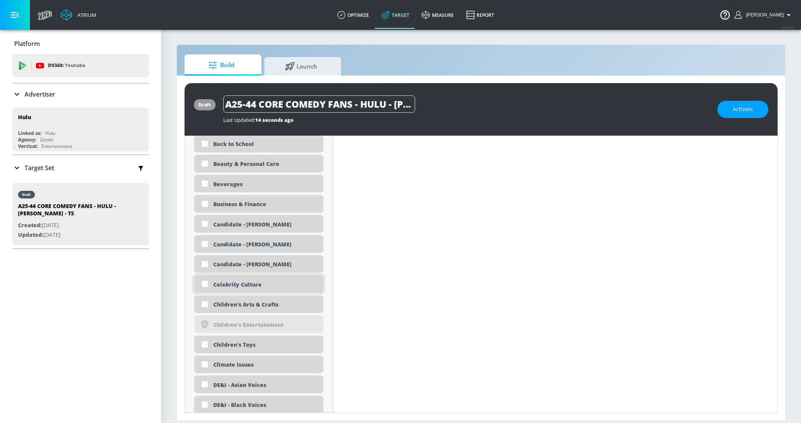
click at [205, 286] on input "checkbox" at bounding box center [205, 284] width 14 height 14
checkbox input "true"
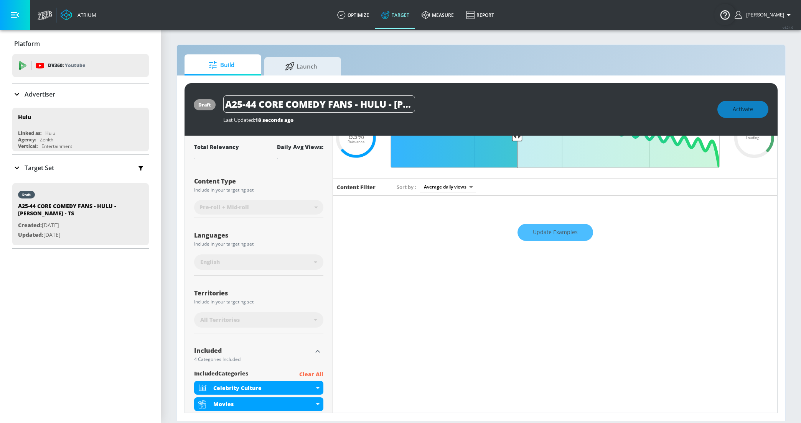
scroll to position [0, 0]
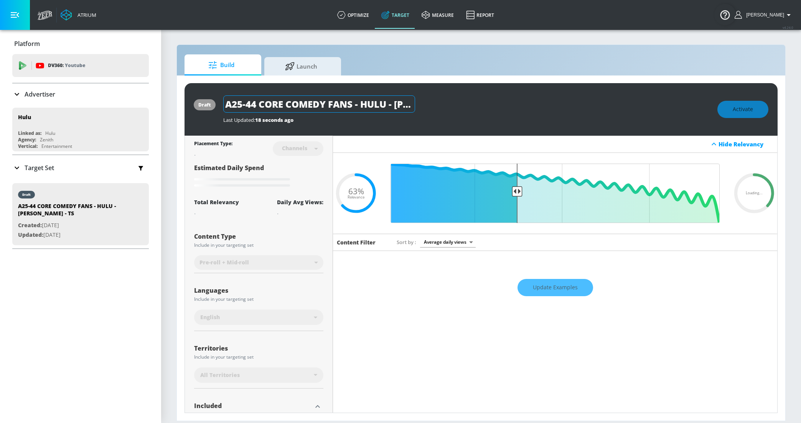
click at [288, 109] on input "A25-44 CORE COMEDY FANS - HULU - [PERSON_NAME] - TS" at bounding box center [319, 103] width 192 height 17
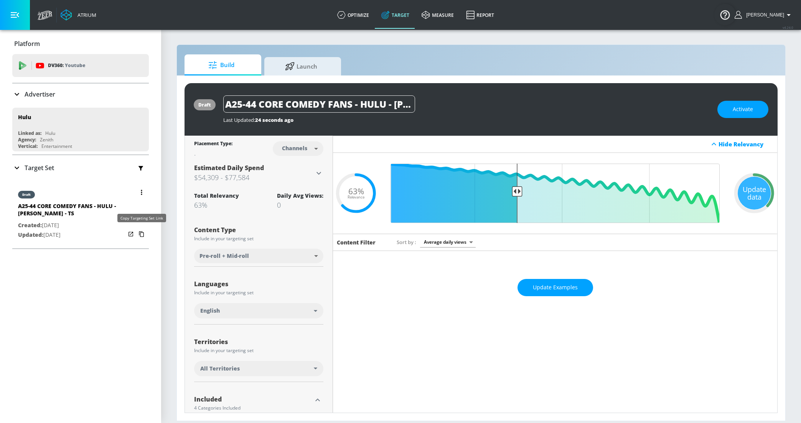
click at [142, 234] on icon "button" at bounding box center [141, 234] width 12 height 12
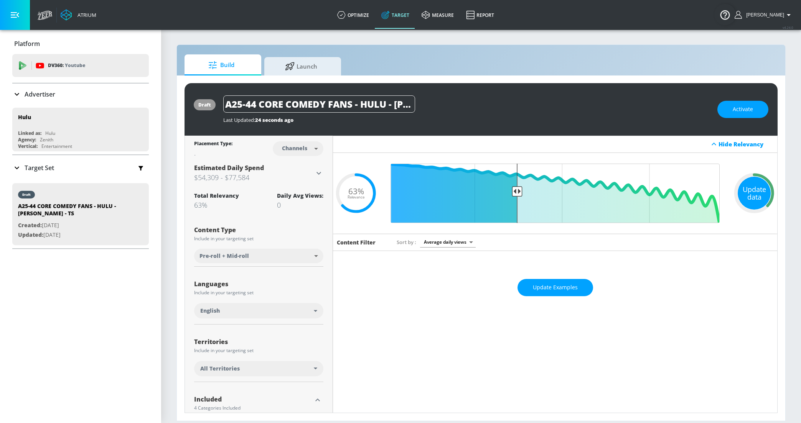
click at [749, 187] on div "Update data" at bounding box center [753, 193] width 33 height 33
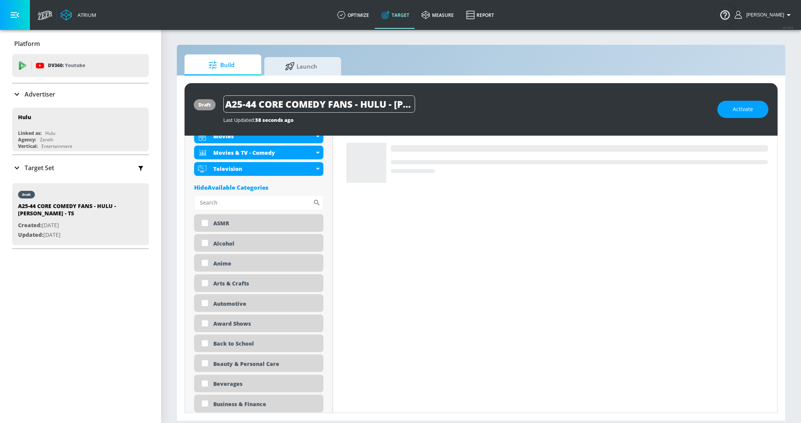
scroll to position [267, 0]
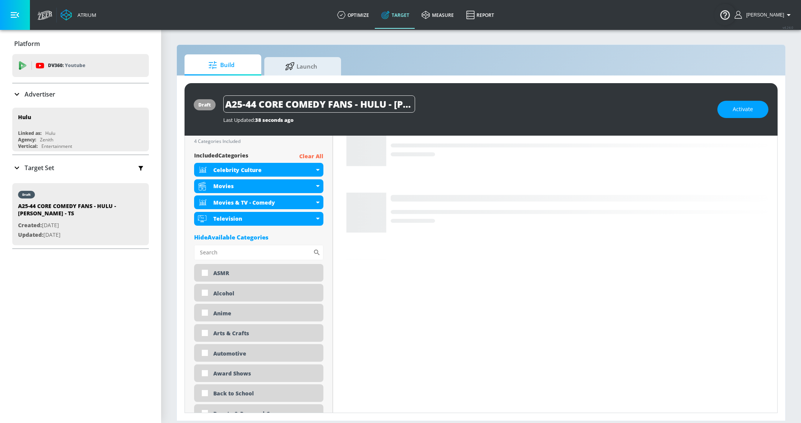
click at [253, 235] on div "Hide Available Categories" at bounding box center [258, 238] width 129 height 8
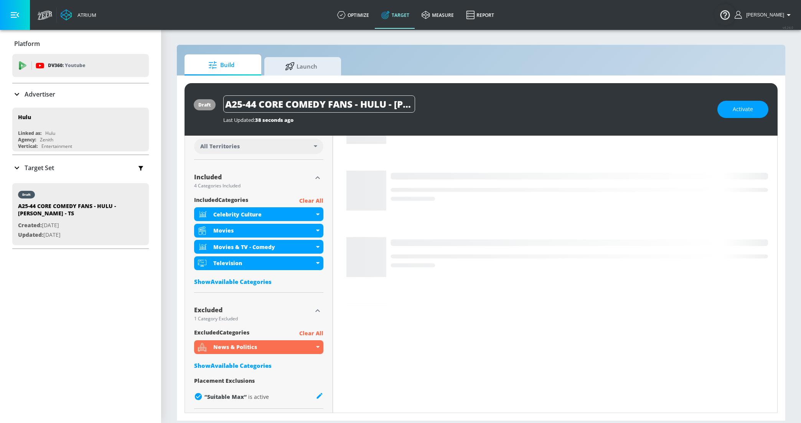
scroll to position [224, 0]
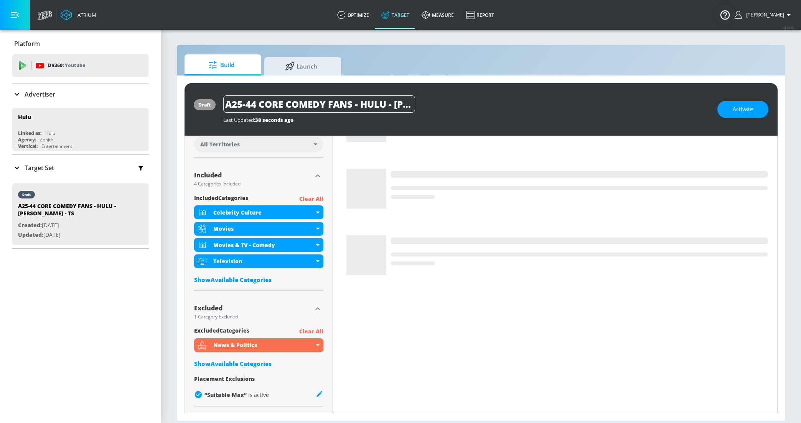
click at [217, 364] on div "Show Available Categories" at bounding box center [258, 364] width 129 height 8
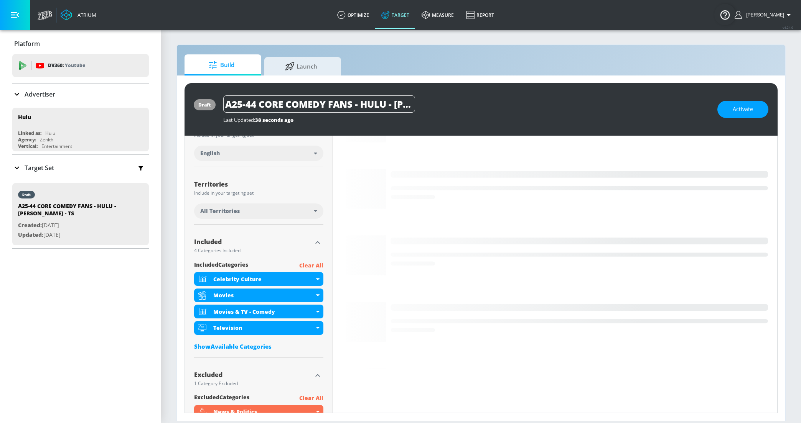
scroll to position [0, 0]
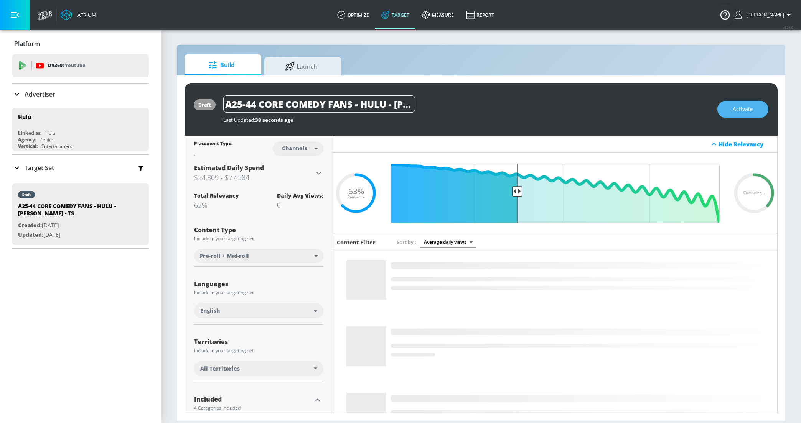
click at [723, 105] on button "Activate" at bounding box center [742, 109] width 51 height 17
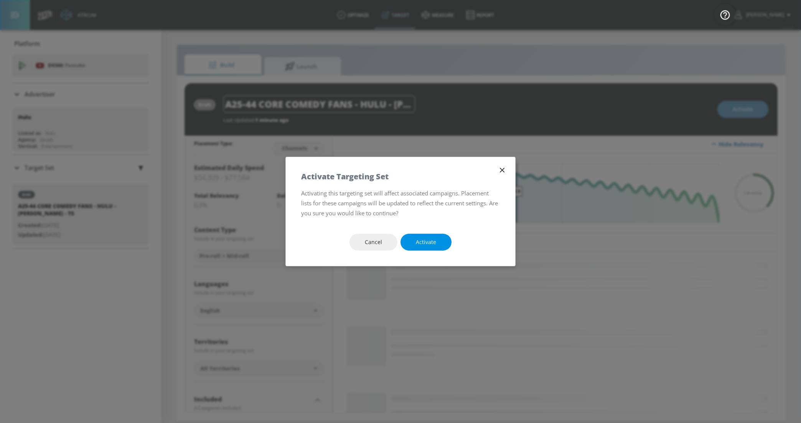
click at [421, 248] on button "Activate" at bounding box center [425, 242] width 51 height 17
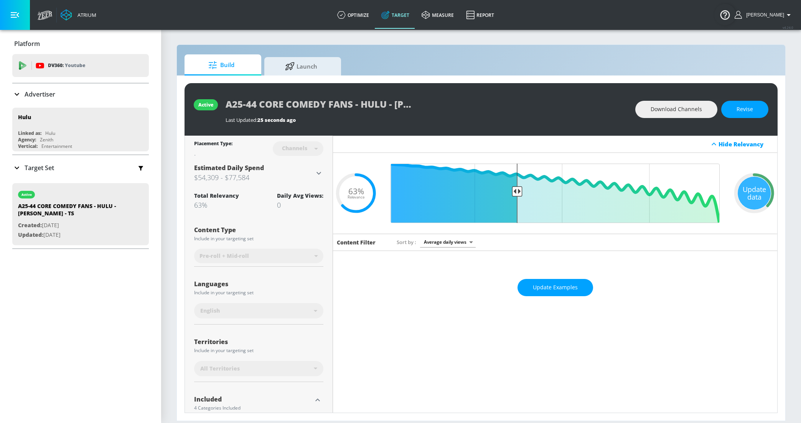
click at [42, 170] on p "Target Set" at bounding box center [40, 168] width 30 height 8
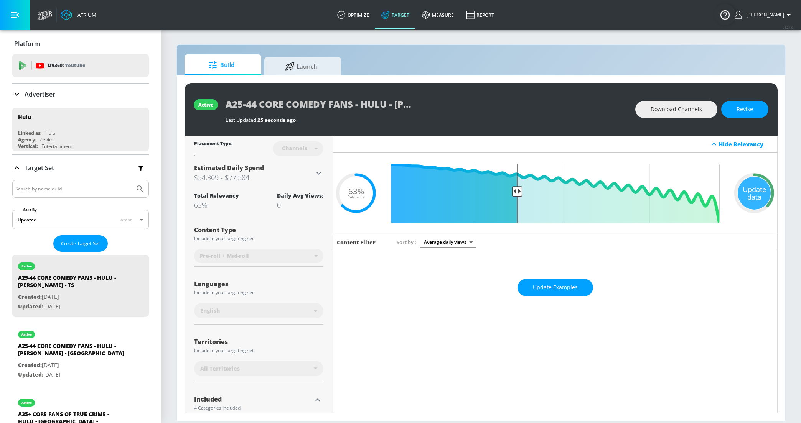
click at [33, 190] on input "Search by name or Id" at bounding box center [73, 189] width 116 height 10
type input "broad"
click at [132, 181] on button "Submit Search" at bounding box center [140, 189] width 17 height 17
click at [86, 350] on div "BROAD TARGETING - HULU - TS" at bounding box center [59, 347] width 82 height 11
type input "BROAD TARGETING - HULU - TS"
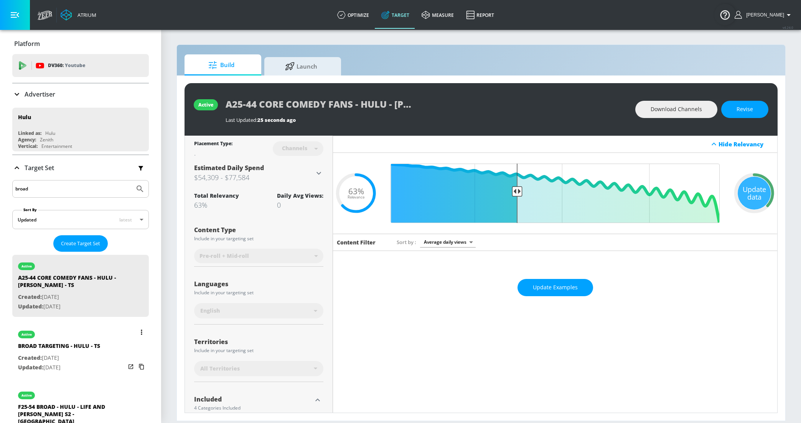
type input "videos"
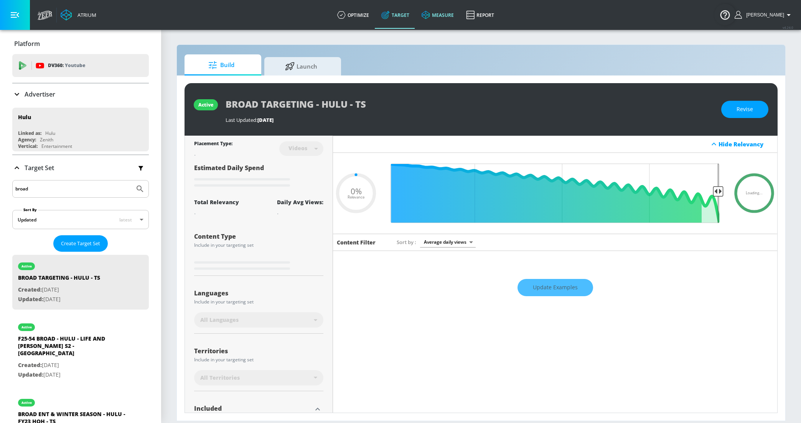
type input "0.05"
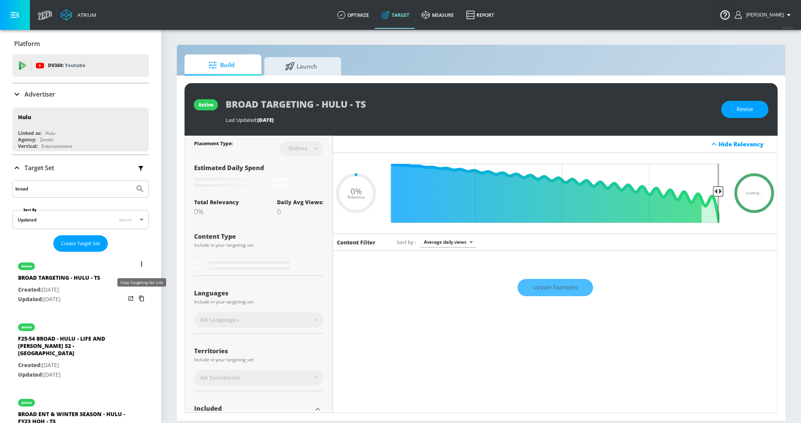
click at [142, 296] on icon "list of Target Set" at bounding box center [141, 299] width 12 height 12
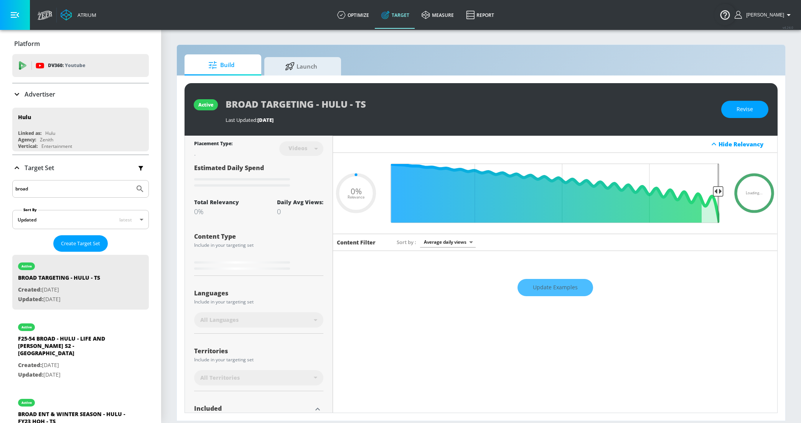
click at [54, 195] on div "broad" at bounding box center [80, 189] width 137 height 18
click at [49, 194] on div "broad" at bounding box center [80, 189] width 137 height 18
click at [43, 189] on input "broad" at bounding box center [73, 189] width 116 height 10
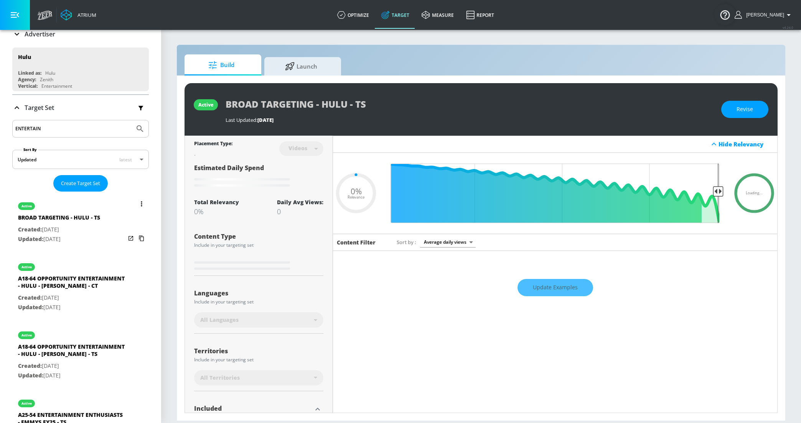
scroll to position [24, 0]
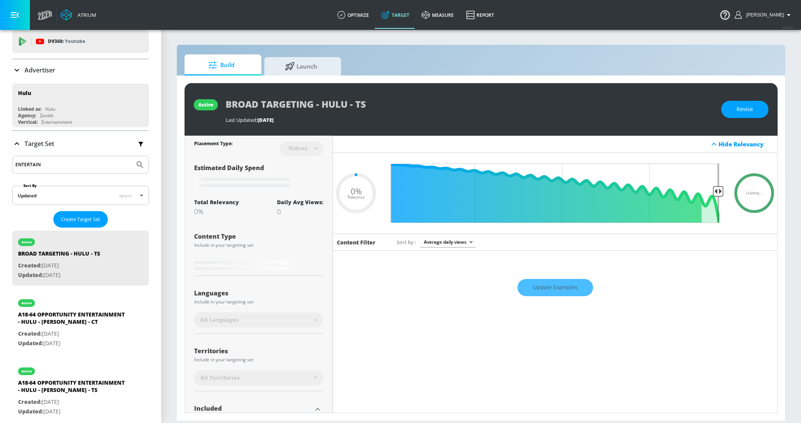
click at [24, 162] on input "ENTERTAIN" at bounding box center [73, 165] width 116 height 10
type input "BILL BURR"
click at [132, 156] on button "Submit Search" at bounding box center [140, 164] width 17 height 17
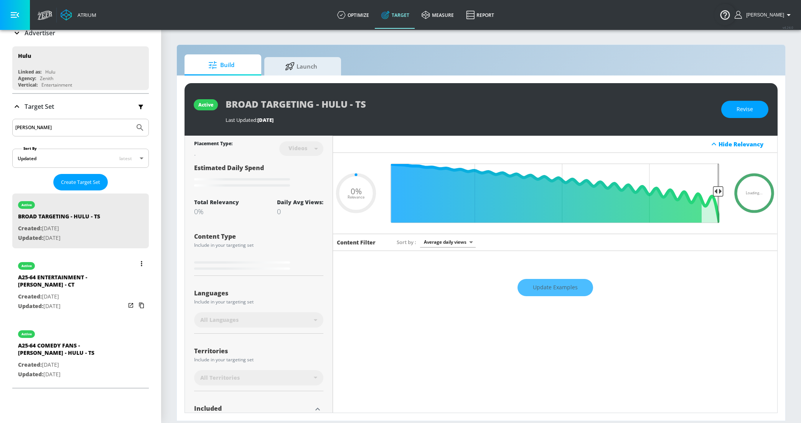
scroll to position [77, 0]
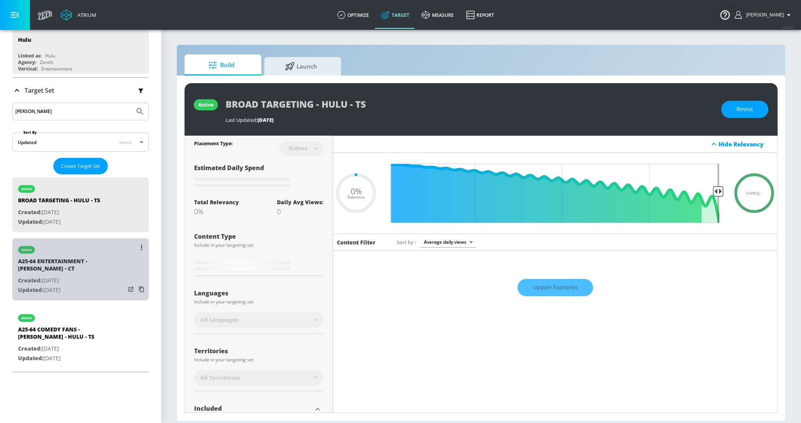
click at [45, 282] on p "Created: Dec. 18, 2024" at bounding box center [71, 281] width 107 height 10
type input "A25-64 ENTERTAINMENT - [PERSON_NAME] - CT"
type input "channels"
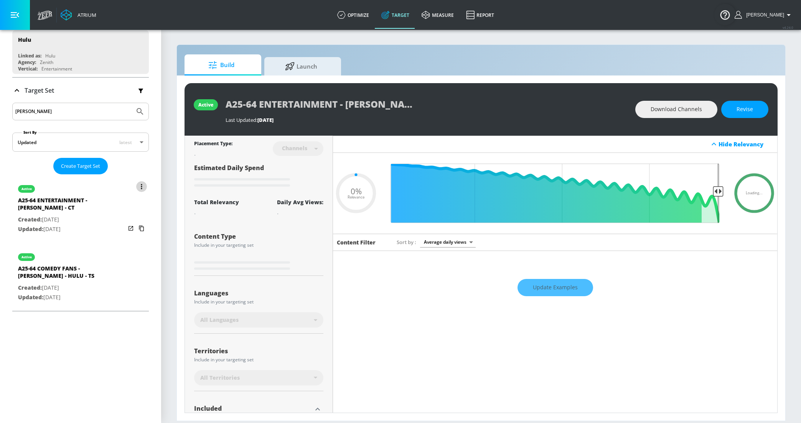
click at [142, 184] on icon "list of Target Set" at bounding box center [142, 186] width 2 height 5
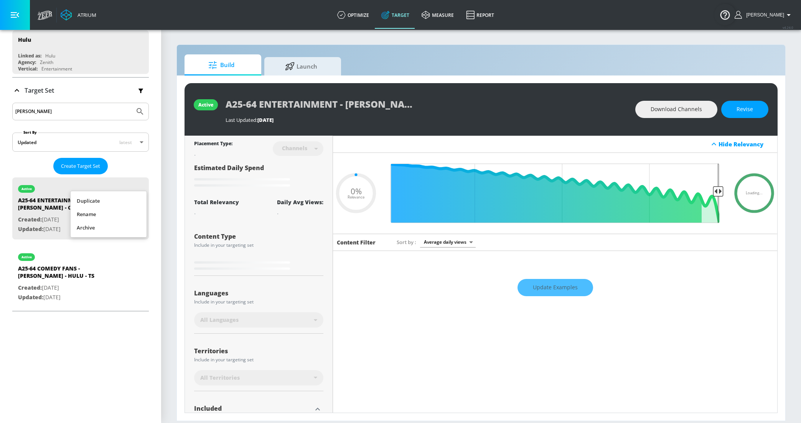
click at [86, 214] on li "Rename" at bounding box center [109, 214] width 76 height 13
type input "0.05"
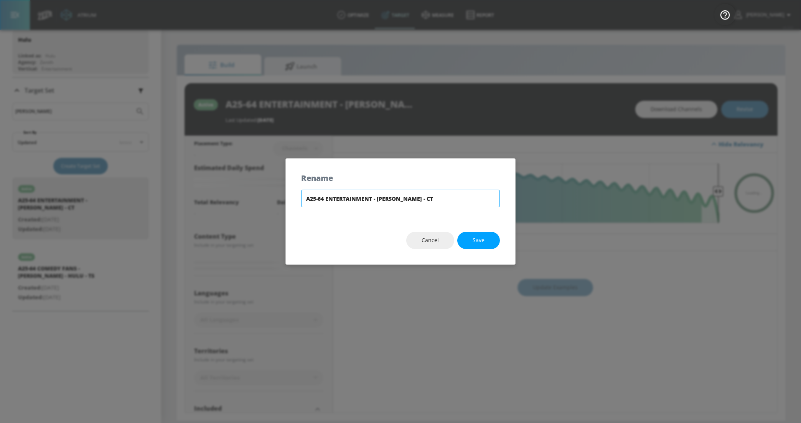
click at [321, 199] on input "A25-64 ENTERTAINMENT - [PERSON_NAME] - CT" at bounding box center [400, 199] width 199 height 18
drag, startPoint x: 387, startPoint y: 199, endPoint x: 436, endPoint y: 197, distance: 49.5
click at [436, 197] on input "A25-44 OPP ENTERTAINMENT - BILL BURR - CT" at bounding box center [400, 199] width 199 height 18
type input "A25-44 OPP ENTERTAINMENT - HULU - ANDREW SANTINO - CT"
type input "0.75"
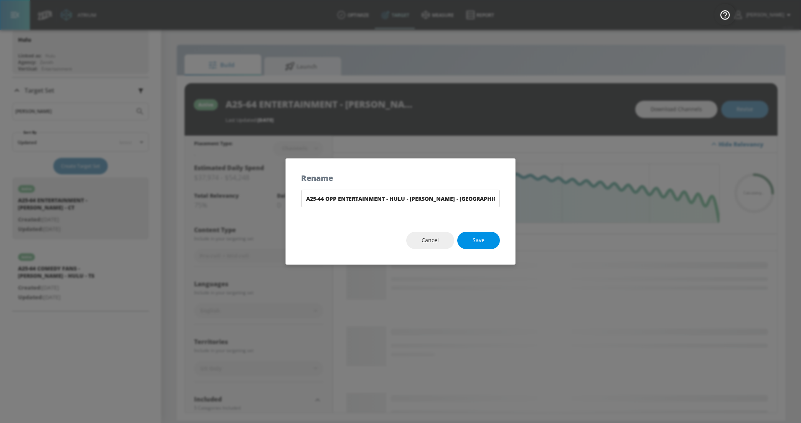
click at [471, 234] on button "Save" at bounding box center [478, 240] width 43 height 17
type input "A25-44 OPP ENTERTAINMENT - HULU - ANDREW SANTINO - CT"
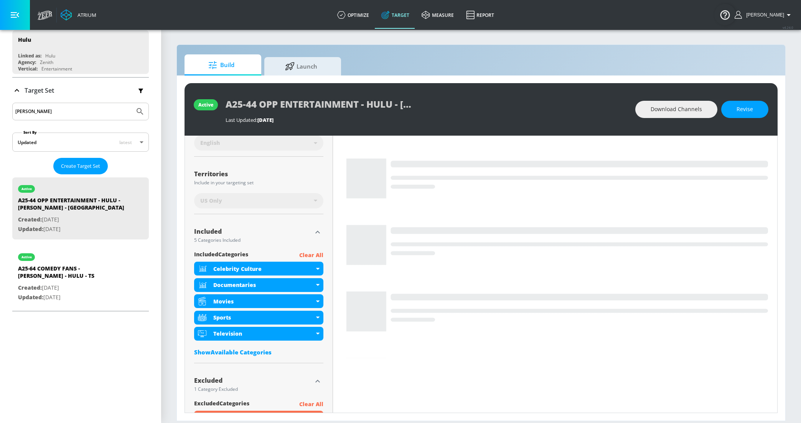
scroll to position [180, 0]
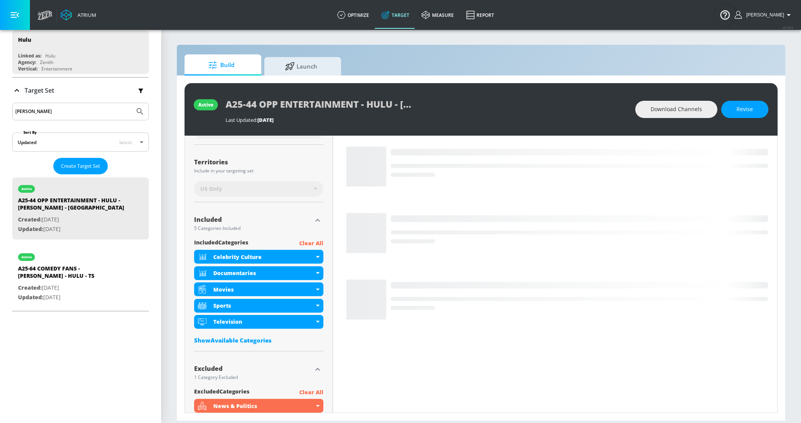
click at [242, 339] on div "Show Available Categories" at bounding box center [258, 341] width 129 height 8
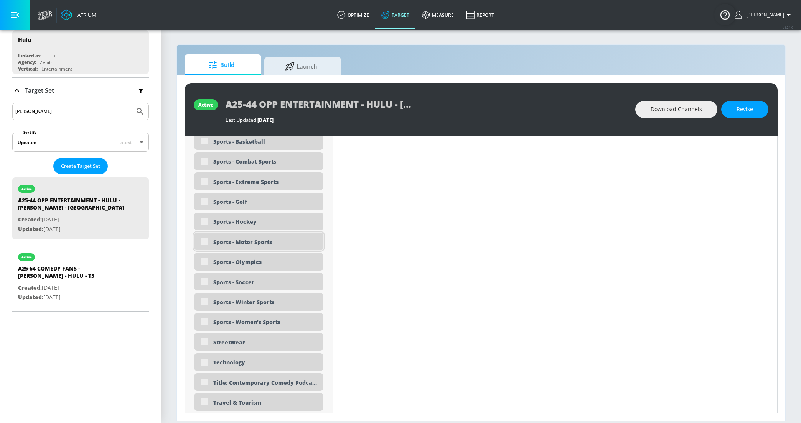
scroll to position [2184, 0]
click at [205, 380] on div "Title: Contemporary Comedy Podcast Culture: A Survey of Iconic Personalities an…" at bounding box center [258, 382] width 129 height 18
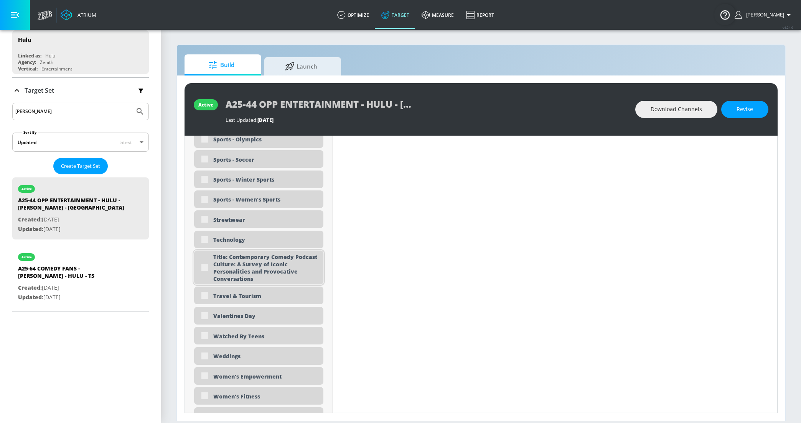
scroll to position [2307, 0]
click at [247, 263] on div "Title: Contemporary Comedy Podcast Culture: A Survey of Iconic Personalities an…" at bounding box center [265, 266] width 104 height 29
click at [248, 262] on div "Title: Contemporary Comedy Podcast Culture: A Survey of Iconic Personalities an…" at bounding box center [265, 266] width 104 height 29
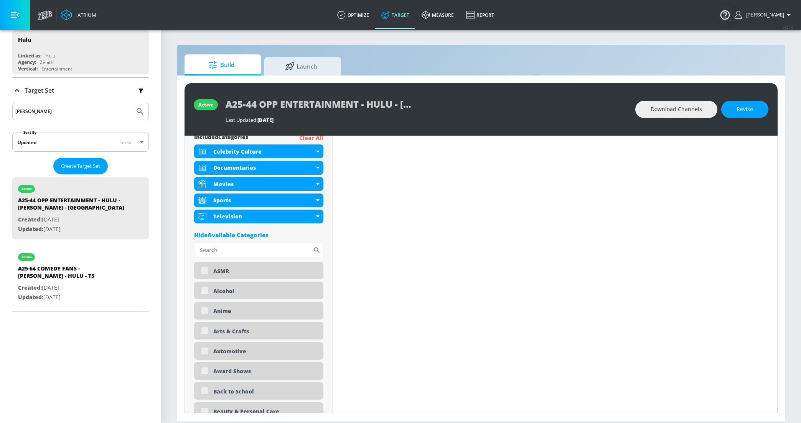
scroll to position [0, 0]
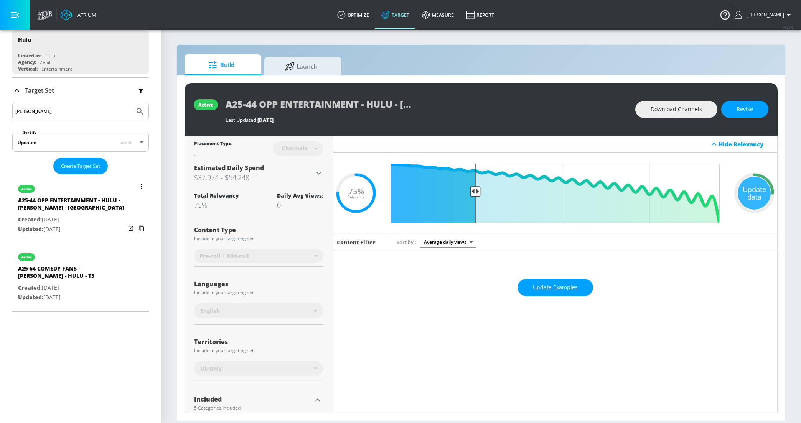
click at [141, 226] on icon "list of Target Set" at bounding box center [141, 228] width 12 height 12
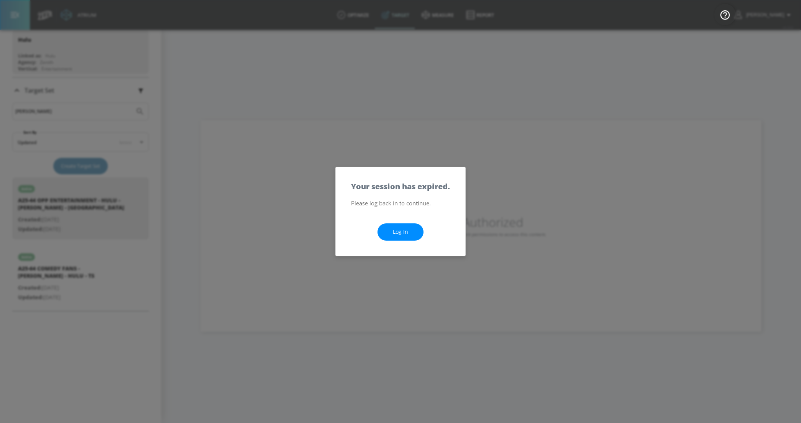
click at [389, 234] on link "Log In" at bounding box center [400, 232] width 46 height 17
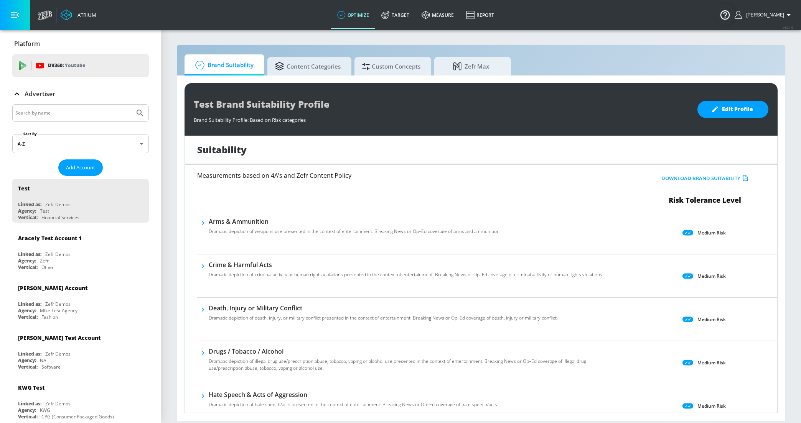
click at [49, 117] on input "Search by name" at bounding box center [73, 113] width 116 height 10
type input "hulu"
click at [132, 105] on button "Submit Search" at bounding box center [140, 113] width 17 height 17
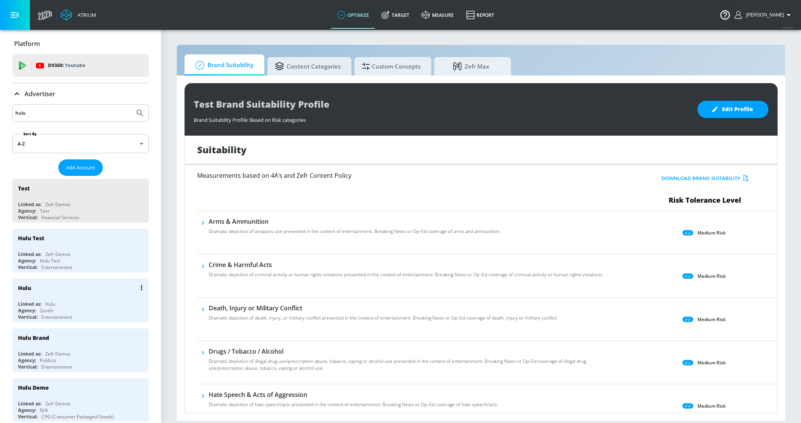
click at [39, 283] on div "Hulu" at bounding box center [82, 288] width 129 height 18
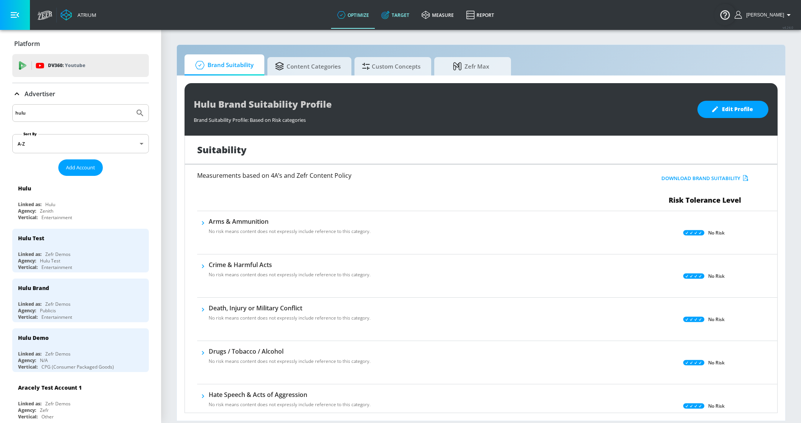
click at [399, 18] on link "Target" at bounding box center [395, 15] width 40 height 28
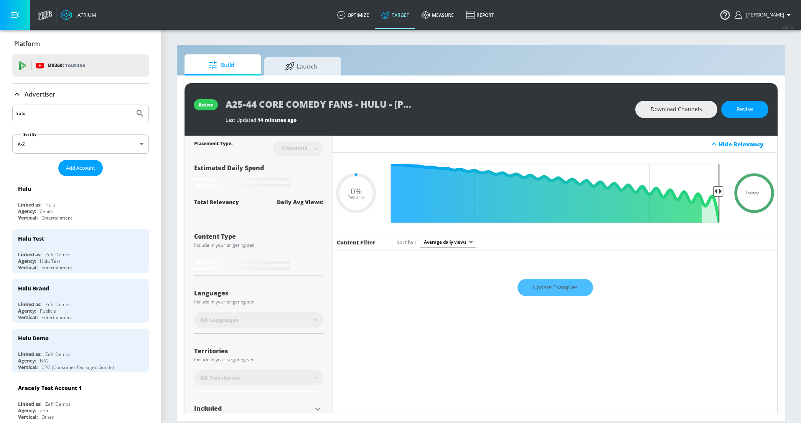
type input "0.05"
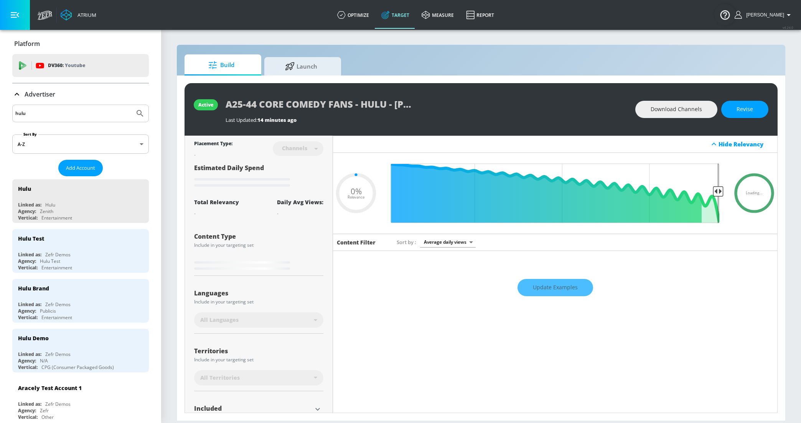
click at [32, 95] on p "Advertiser" at bounding box center [40, 94] width 31 height 8
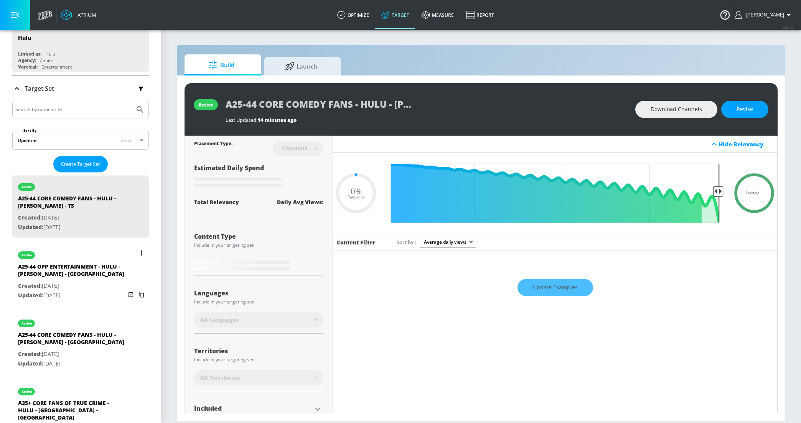
scroll to position [81, 0]
click at [68, 271] on div "A25-44 OPP ENTERTAINMENT - HULU - ANDREW SANTINO - CT" at bounding box center [71, 271] width 107 height 18
type input "A25-44 OPP ENTERTAINMENT - HULU - ANDREW SANTINO - CT"
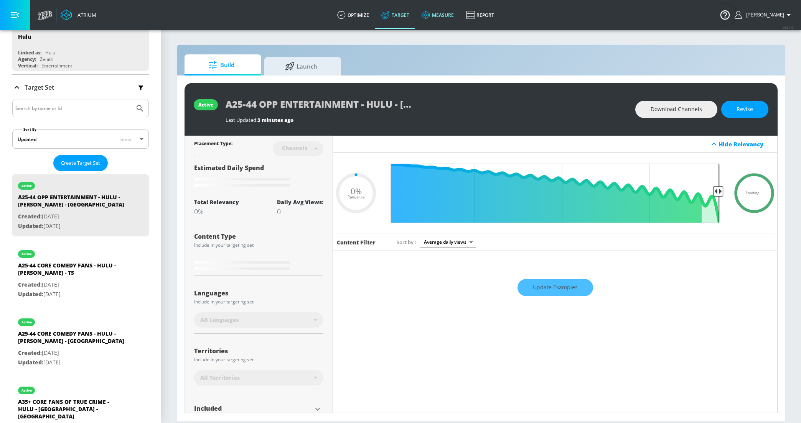
type input "0.75"
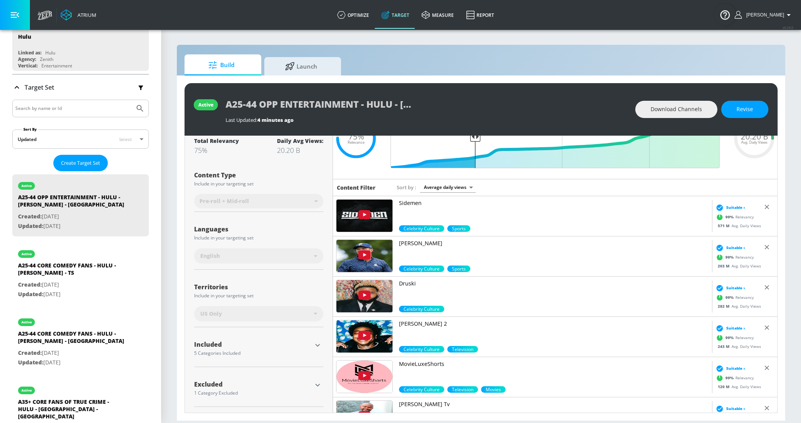
scroll to position [29, 0]
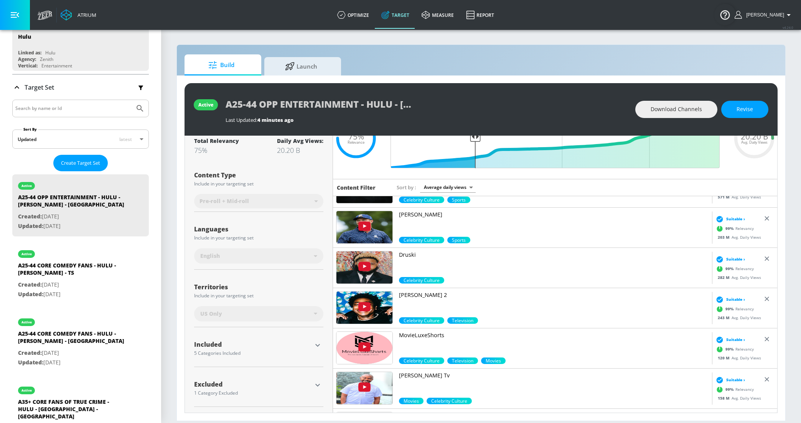
click at [319, 342] on icon "button" at bounding box center [317, 345] width 9 height 9
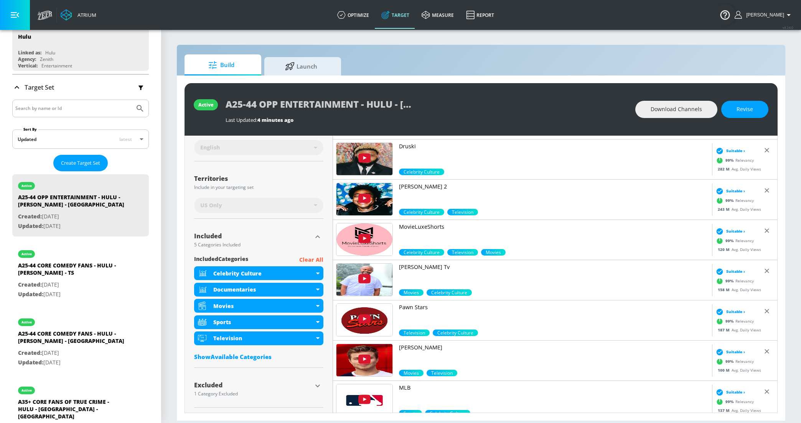
scroll to position [164, 0]
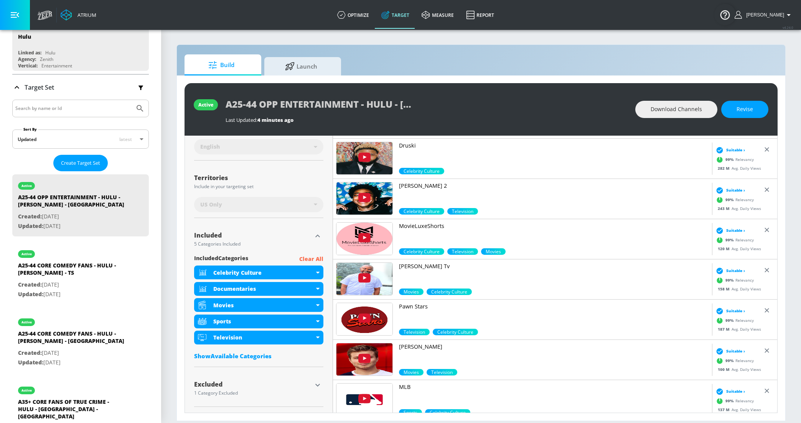
click at [237, 358] on div "Show Available Categories" at bounding box center [258, 356] width 129 height 8
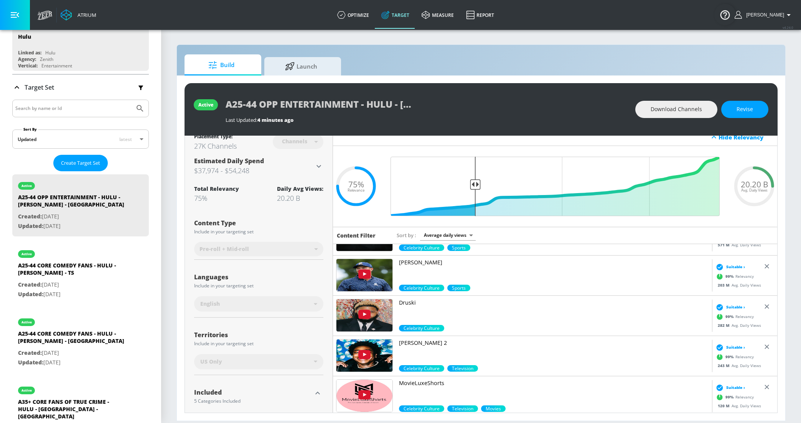
scroll to position [0, 0]
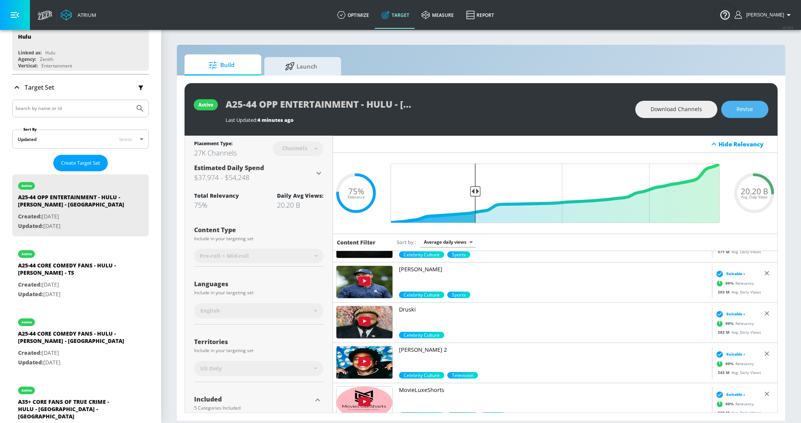
click at [746, 112] on span "Revise" at bounding box center [744, 110] width 16 height 10
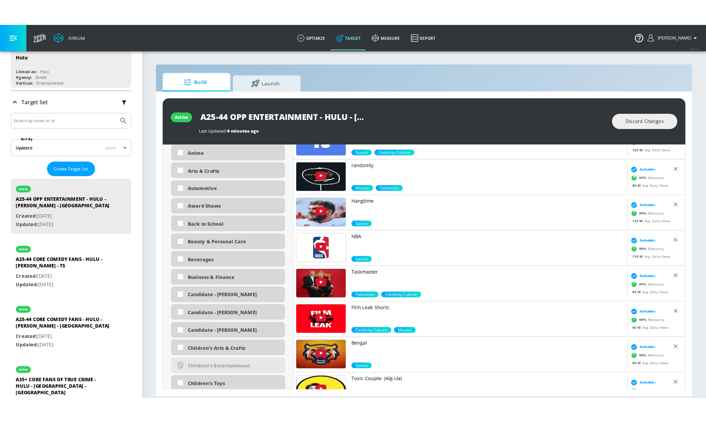
scroll to position [517, 0]
